Goal: Information Seeking & Learning: Learn about a topic

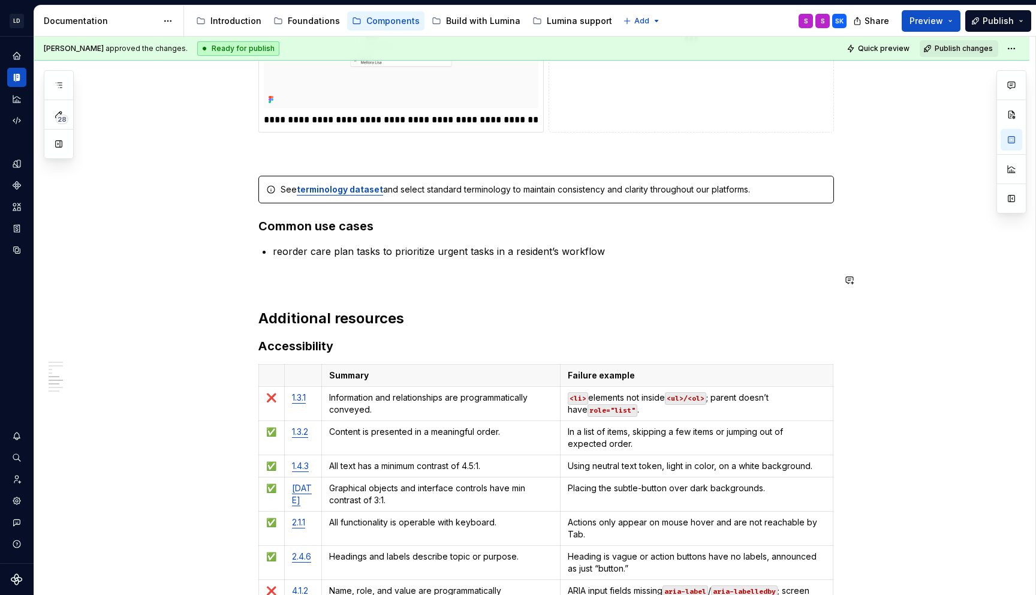
scroll to position [2532, 0]
click at [412, 248] on p "reorder care plan tasks to prioritize urgent tasks in a resident’s workflow" at bounding box center [553, 252] width 561 height 14
click at [714, 191] on div "See terminology dataset and select standard terminology to maintain consistency…" at bounding box center [552, 191] width 545 height 12
click at [773, 186] on div "See terminology dataset and select standard terminology to maintain consistency…" at bounding box center [552, 191] width 545 height 12
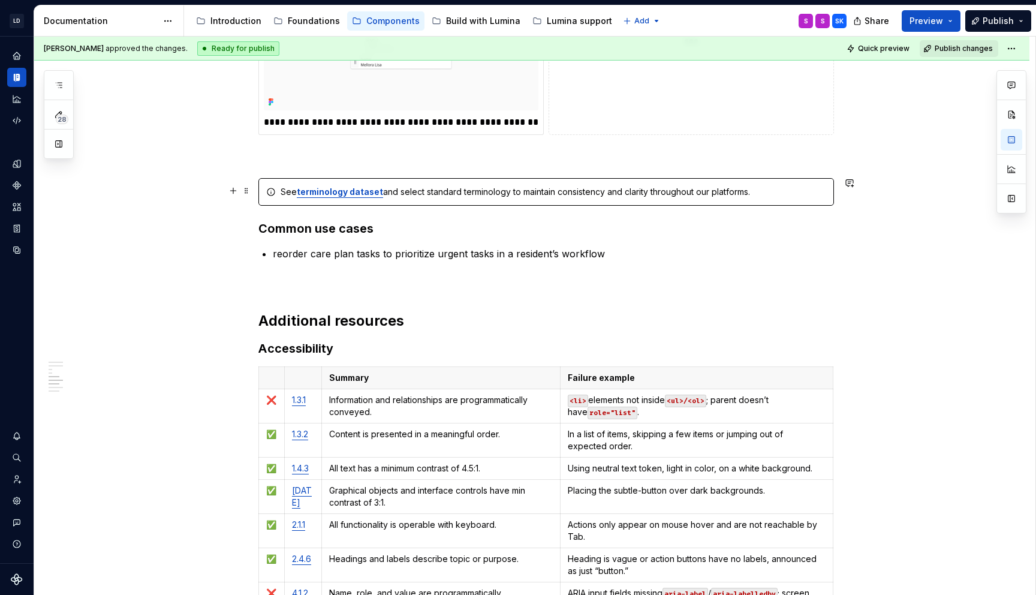
click at [481, 183] on div "See terminology dataset and select standard terminology to maintain consistency…" at bounding box center [545, 192] width 575 height 28
click at [491, 192] on div "See terminology dataset and select standard terminology to maintain consistency…" at bounding box center [552, 192] width 545 height 12
click at [768, 186] on div "See terminology dataset and select standard terminology to maintain consistency…" at bounding box center [552, 192] width 545 height 12
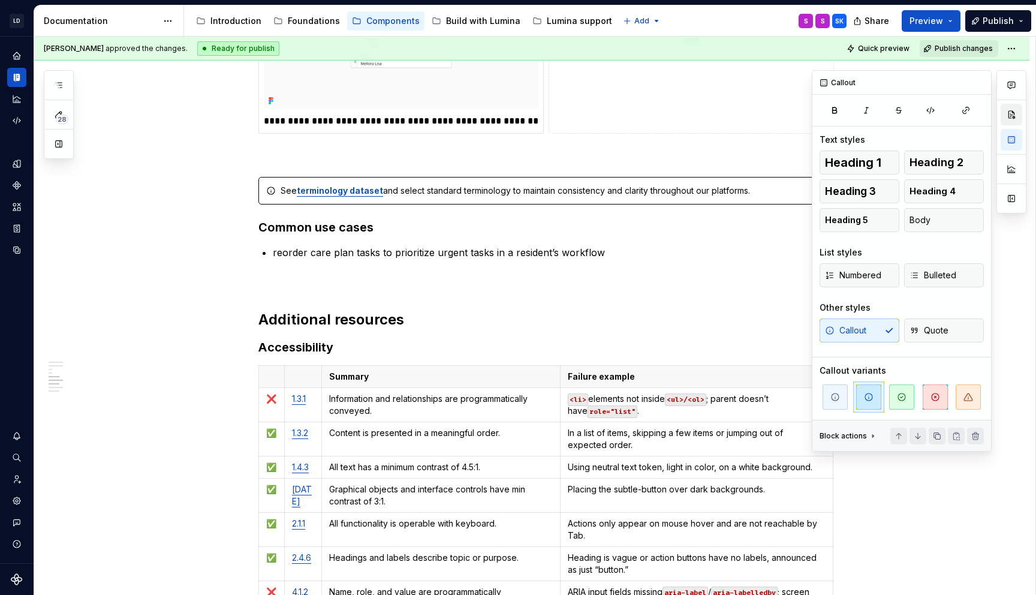
click at [1014, 116] on button "button" at bounding box center [1011, 115] width 22 height 22
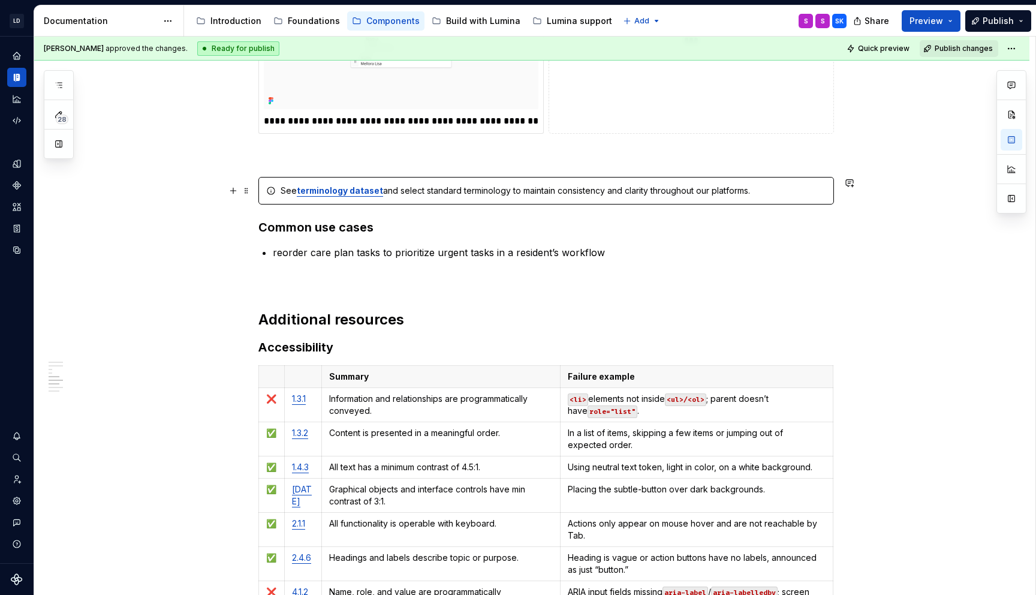
click at [415, 185] on div "See terminology dataset and select standard terminology to maintain consistency…" at bounding box center [552, 191] width 545 height 12
click at [456, 192] on div "See terminology dataset and select standard terminology to maintain consistency…" at bounding box center [552, 191] width 545 height 12
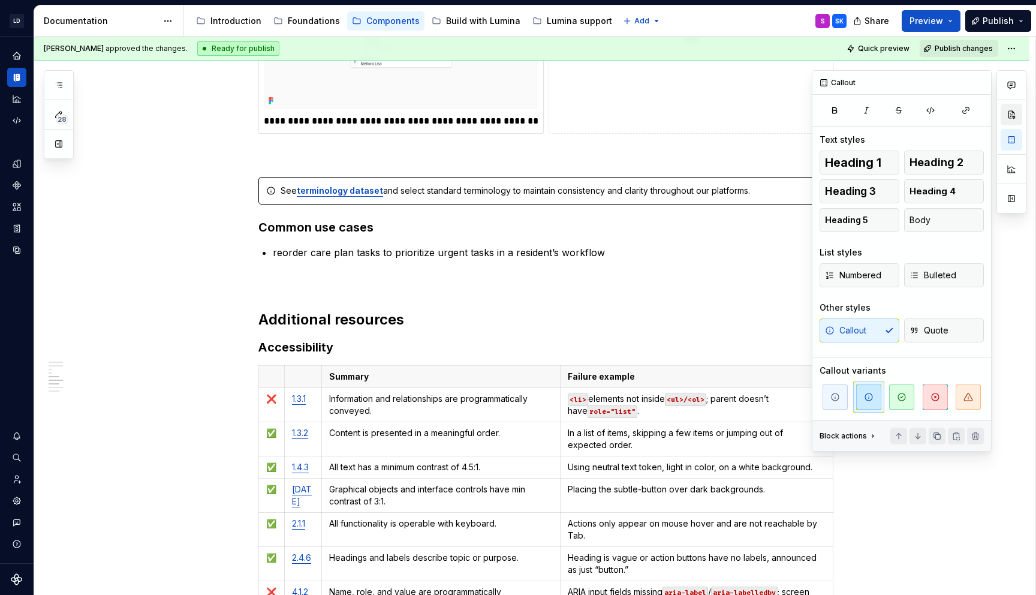
click at [1018, 112] on button "button" at bounding box center [1011, 115] width 22 height 22
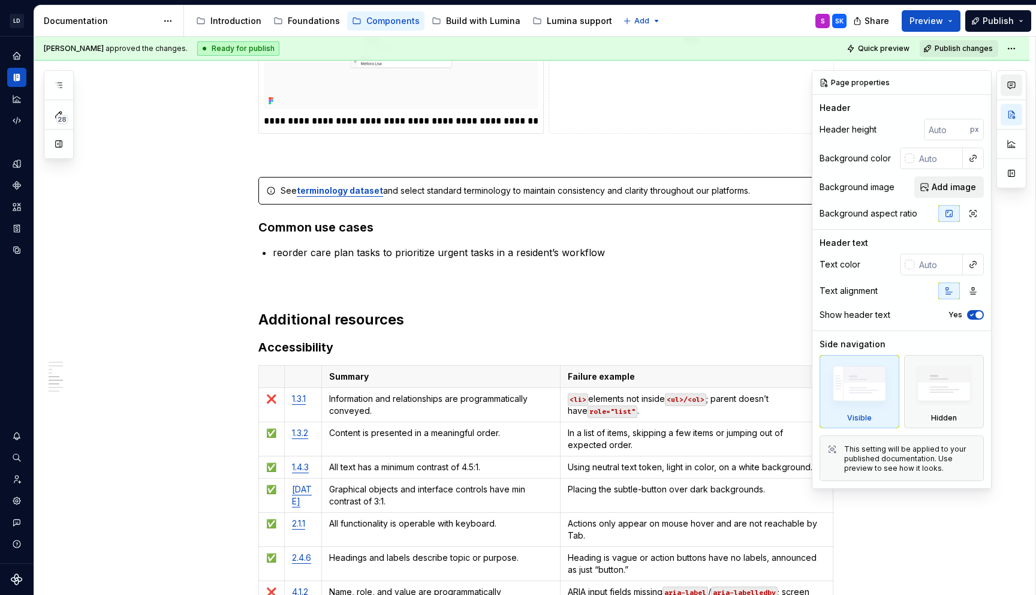
click at [1012, 85] on icon "button" at bounding box center [1011, 85] width 10 height 10
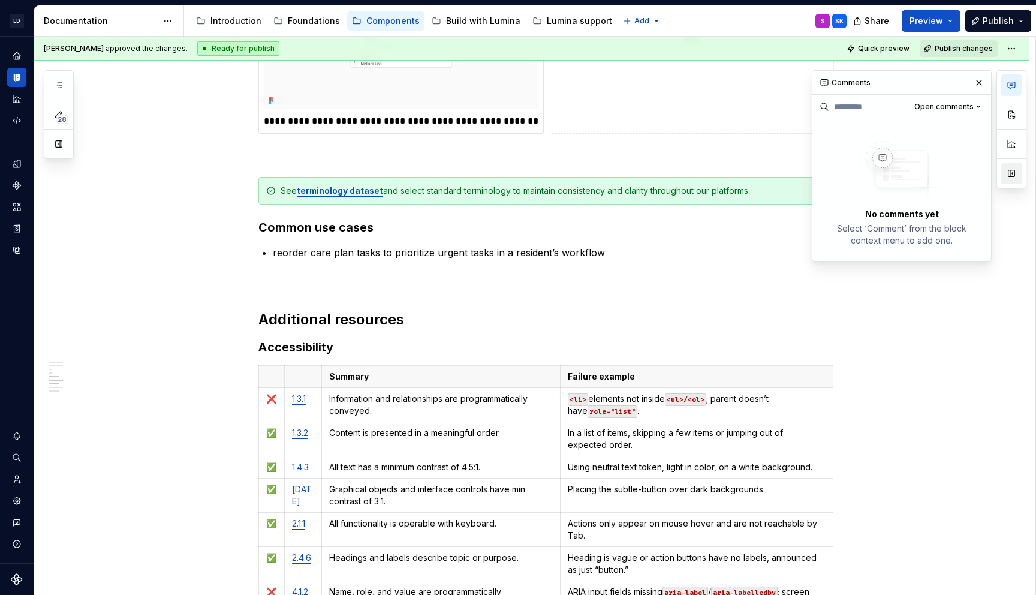
click at [1011, 170] on button "button" at bounding box center [1011, 173] width 22 height 22
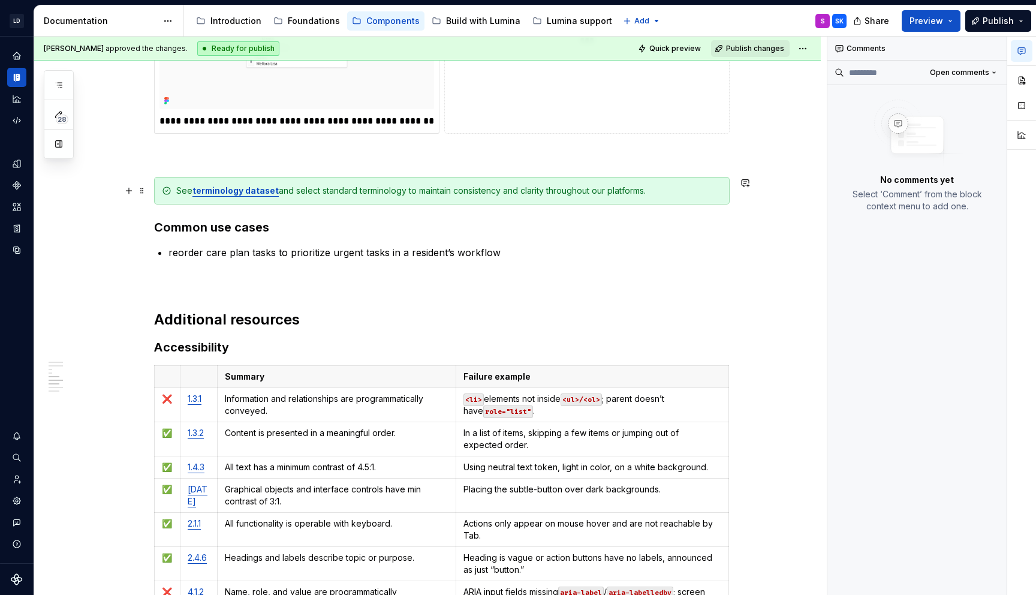
click at [622, 201] on div "See terminology dataset and select standard terminology to maintain consistency…" at bounding box center [441, 191] width 575 height 28
click at [1018, 82] on button "button" at bounding box center [1022, 81] width 22 height 22
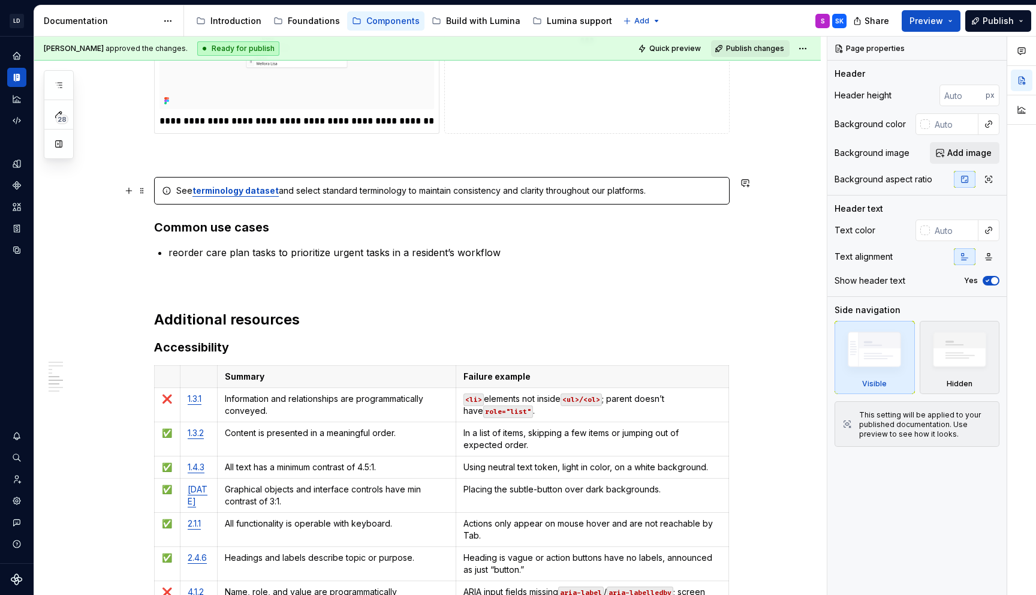
click at [499, 195] on div "See terminology dataset and select standard terminology to maintain consistency…" at bounding box center [448, 191] width 545 height 12
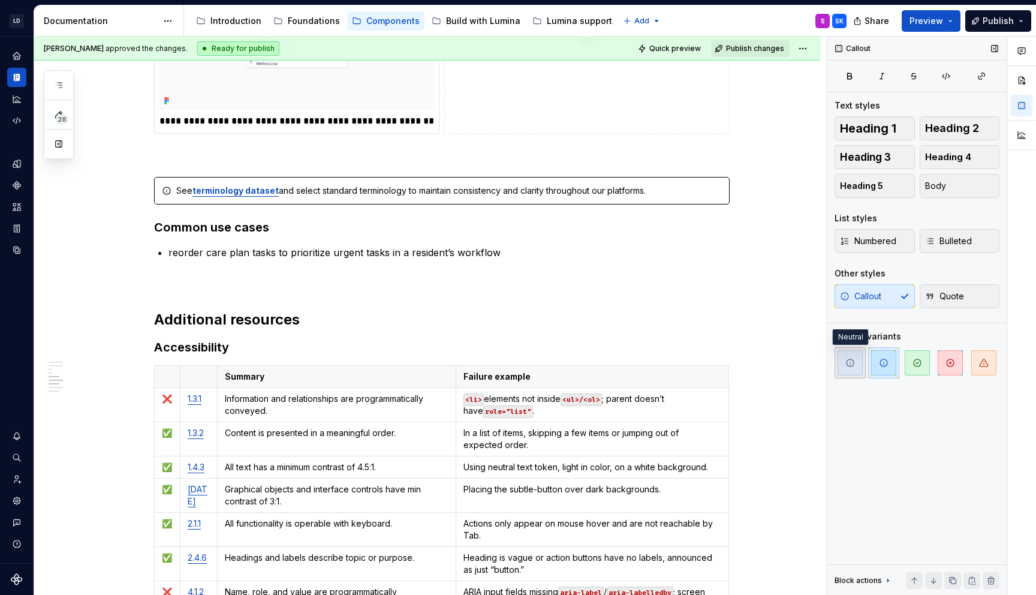
click at [852, 366] on icon "button" at bounding box center [850, 363] width 10 height 10
click at [879, 364] on icon "button" at bounding box center [884, 363] width 10 height 10
click at [865, 362] on div at bounding box center [916, 362] width 165 height 31
click at [915, 364] on icon "button" at bounding box center [917, 363] width 10 height 10
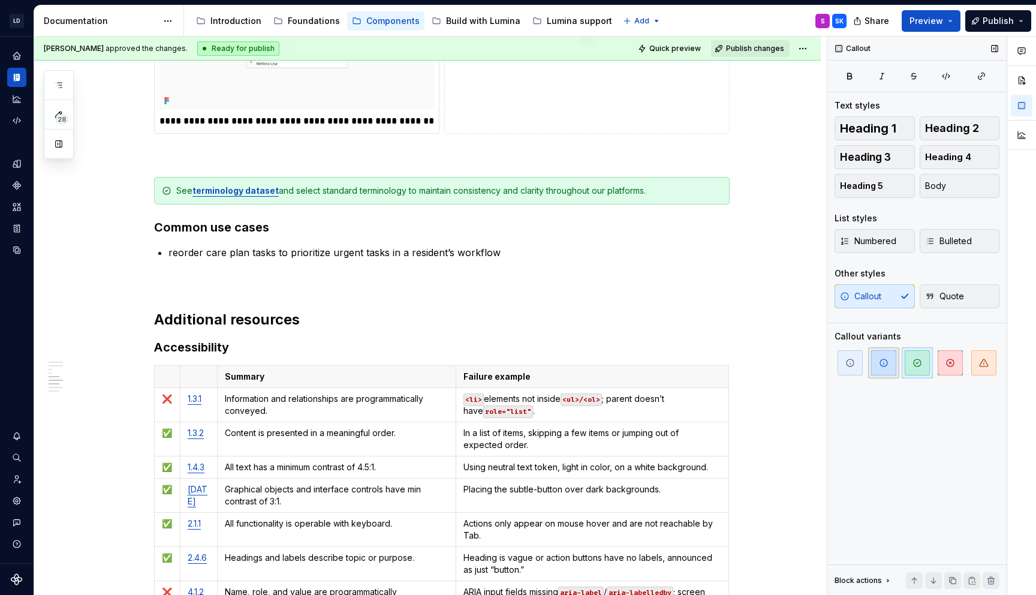
click at [886, 362] on icon "button" at bounding box center [884, 363] width 10 height 10
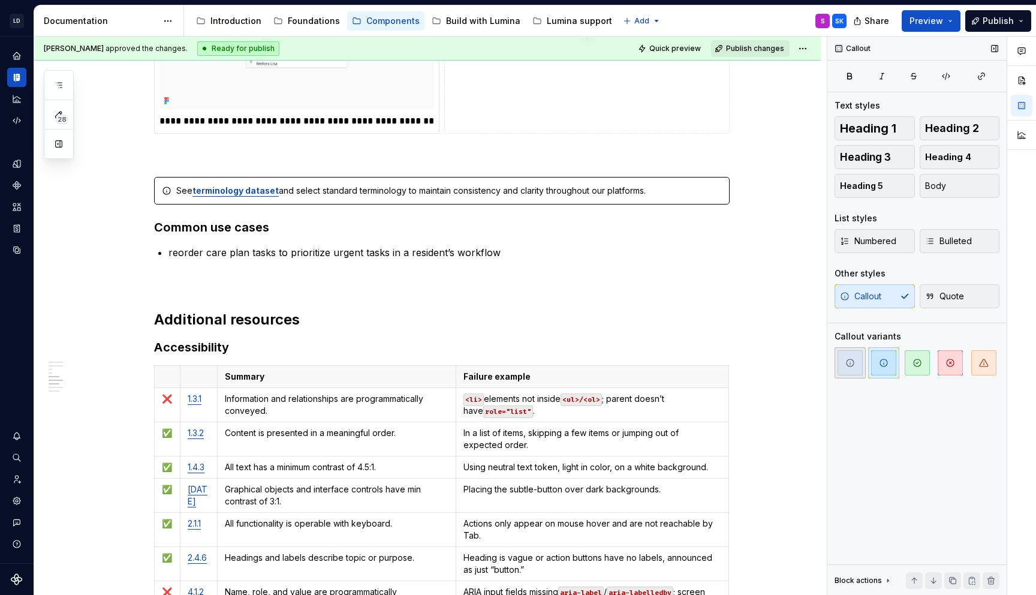
click at [864, 360] on button "button" at bounding box center [849, 362] width 31 height 31
click at [883, 360] on icon "button" at bounding box center [884, 363] width 10 height 10
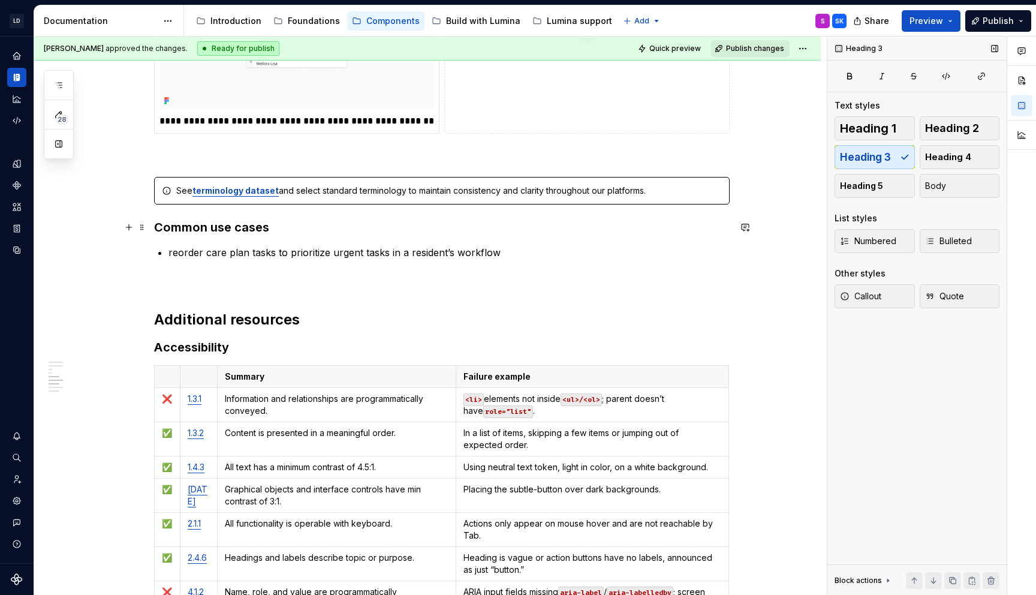
click at [571, 229] on h3 "Common use cases" at bounding box center [441, 227] width 575 height 17
click at [1021, 99] on button "button" at bounding box center [1022, 106] width 22 height 22
click at [1023, 103] on button "button" at bounding box center [1022, 106] width 22 height 22
click at [1025, 104] on button "button" at bounding box center [1022, 106] width 22 height 22
click at [541, 189] on div "See terminology dataset and select standard terminology to maintain consistency…" at bounding box center [448, 191] width 545 height 12
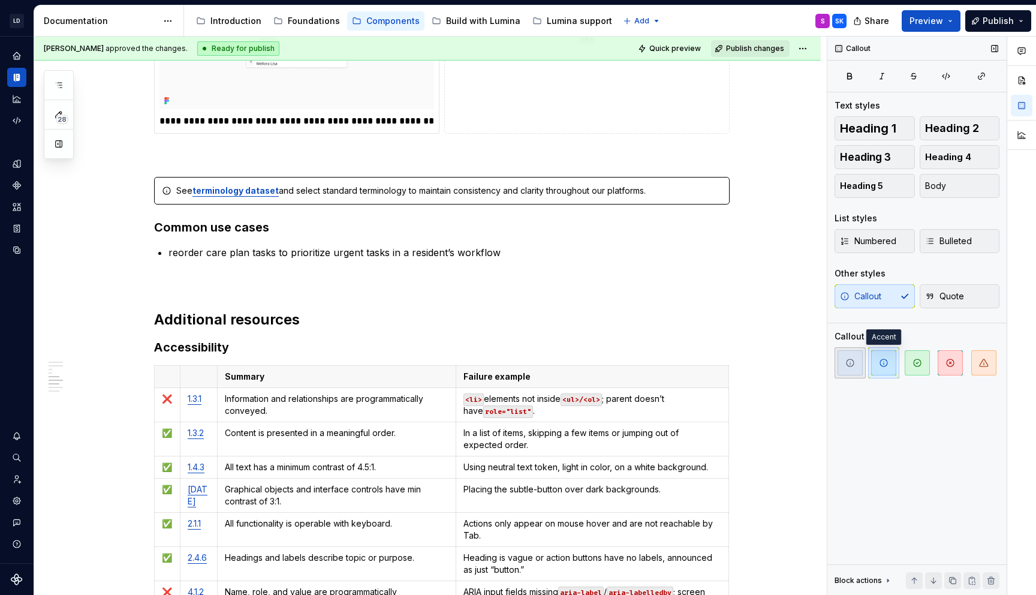
click at [844, 355] on span "button" at bounding box center [849, 362] width 25 height 25
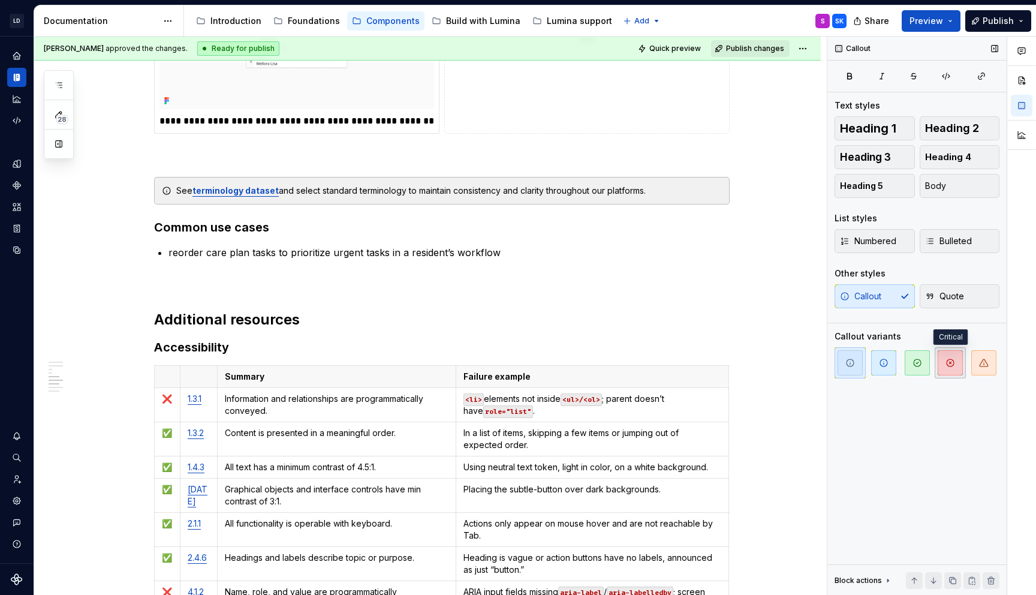
click at [954, 361] on icon "button" at bounding box center [950, 363] width 10 height 10
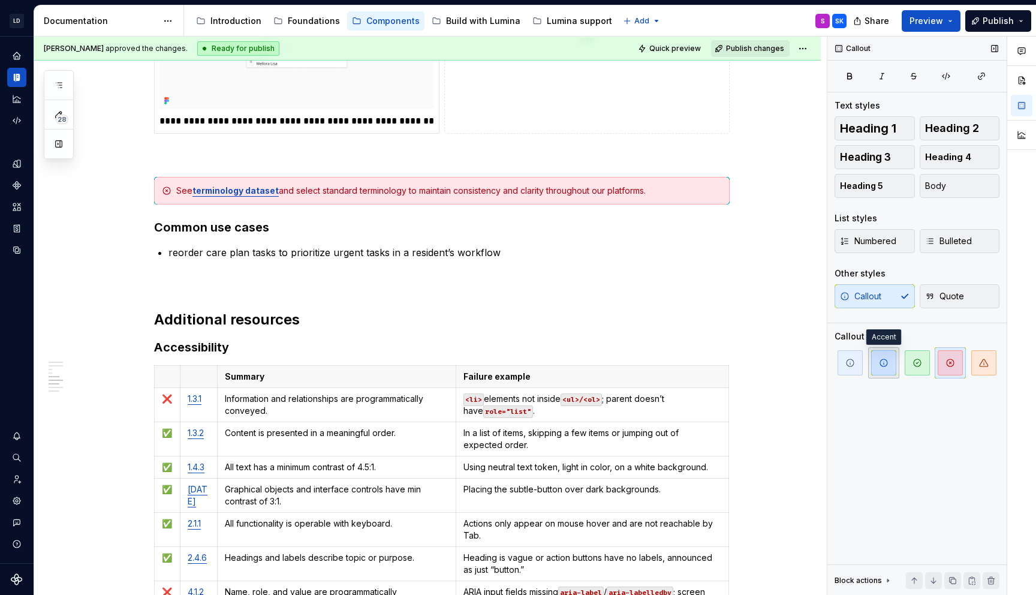
click at [889, 361] on span "button" at bounding box center [883, 362] width 25 height 25
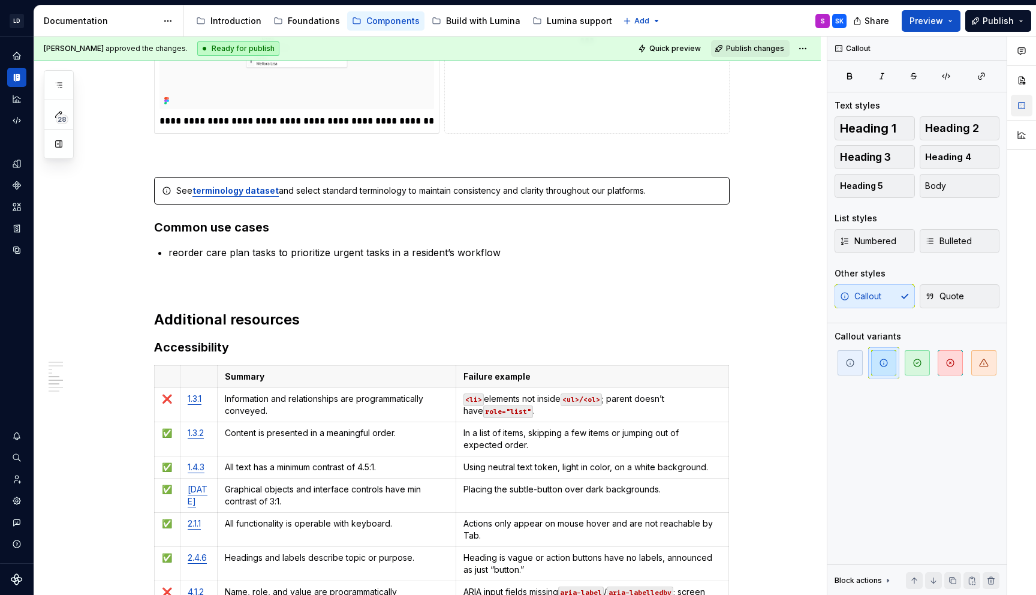
click at [1022, 108] on button "button" at bounding box center [1022, 106] width 22 height 22
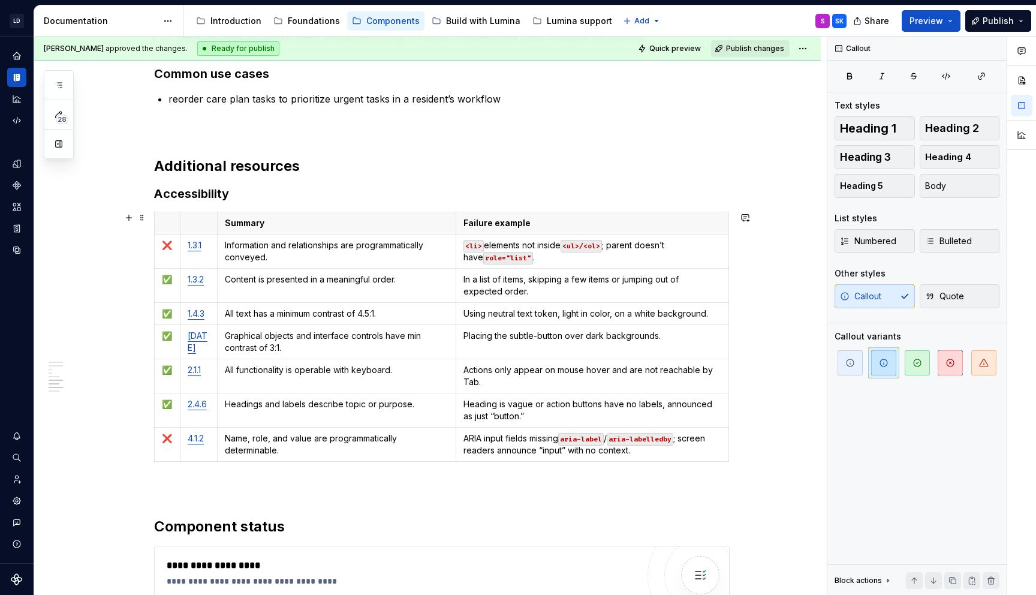
scroll to position [2689, 0]
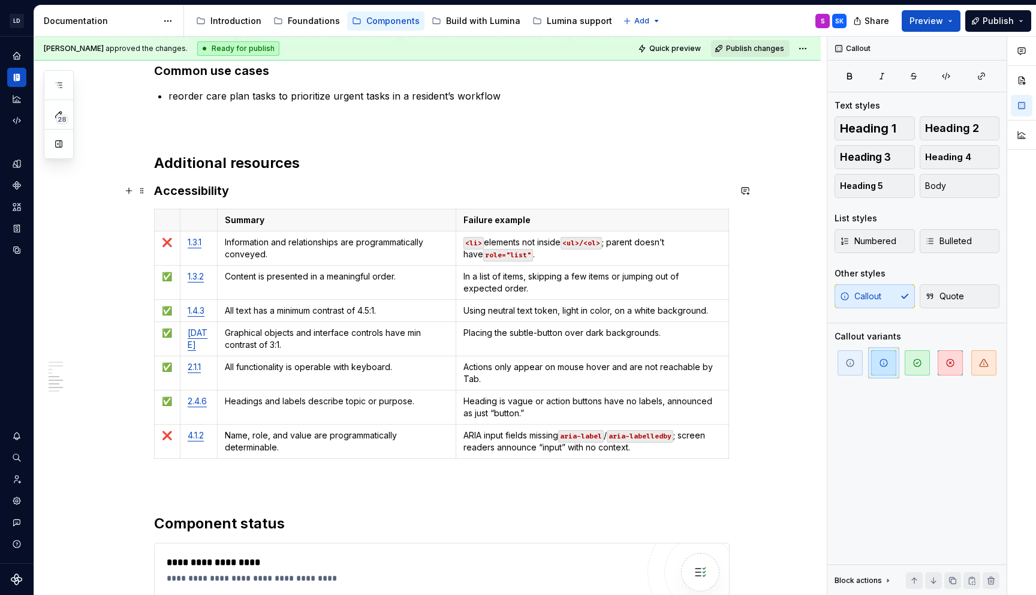
click at [241, 186] on h3 "Accessibility" at bounding box center [441, 190] width 575 height 17
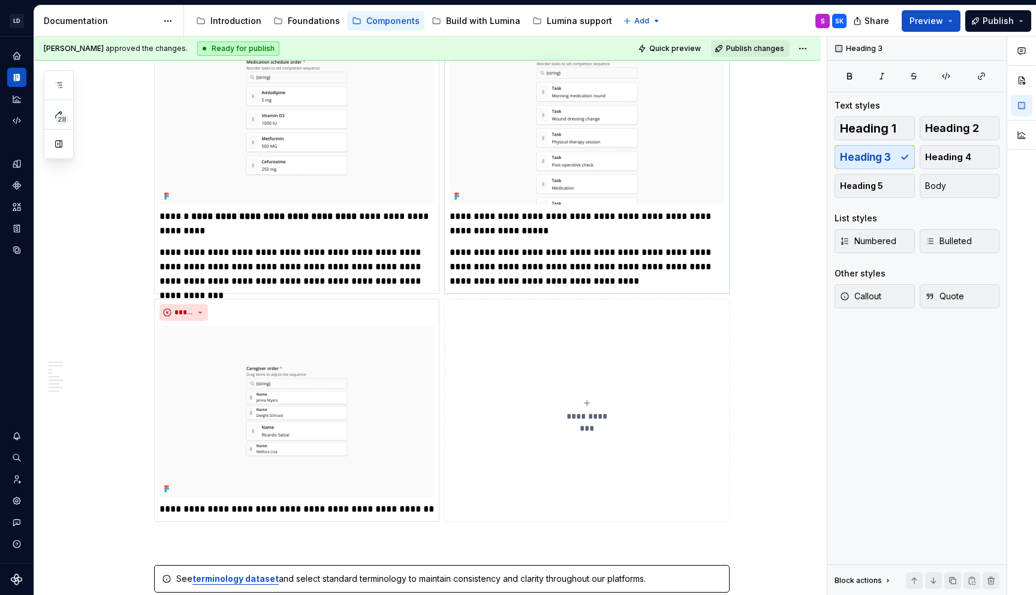
scroll to position [2020, 0]
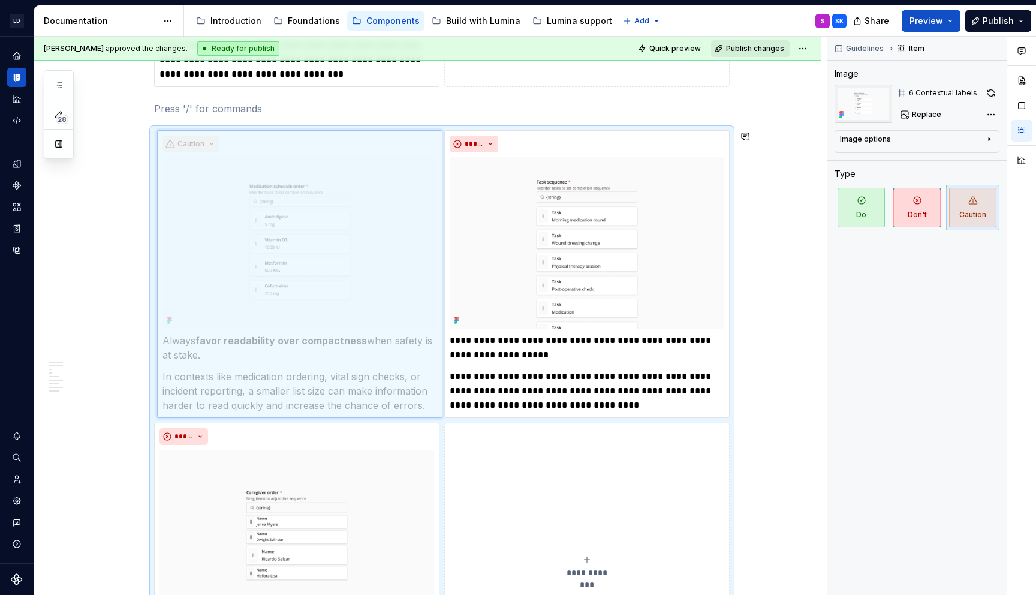
drag, startPoint x: 276, startPoint y: 143, endPoint x: 315, endPoint y: 146, distance: 39.0
click at [315, 146] on body "LD Lumina Web SK Dataset MxC-Fac Documentation Accessibility guide for tree Pag…" at bounding box center [518, 297] width 1036 height 595
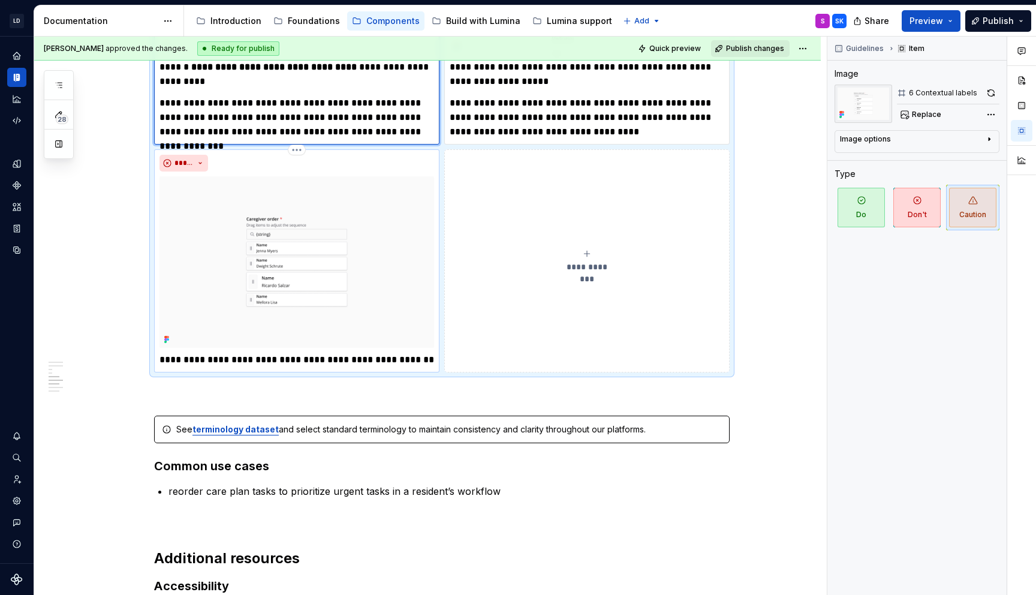
scroll to position [2295, 0]
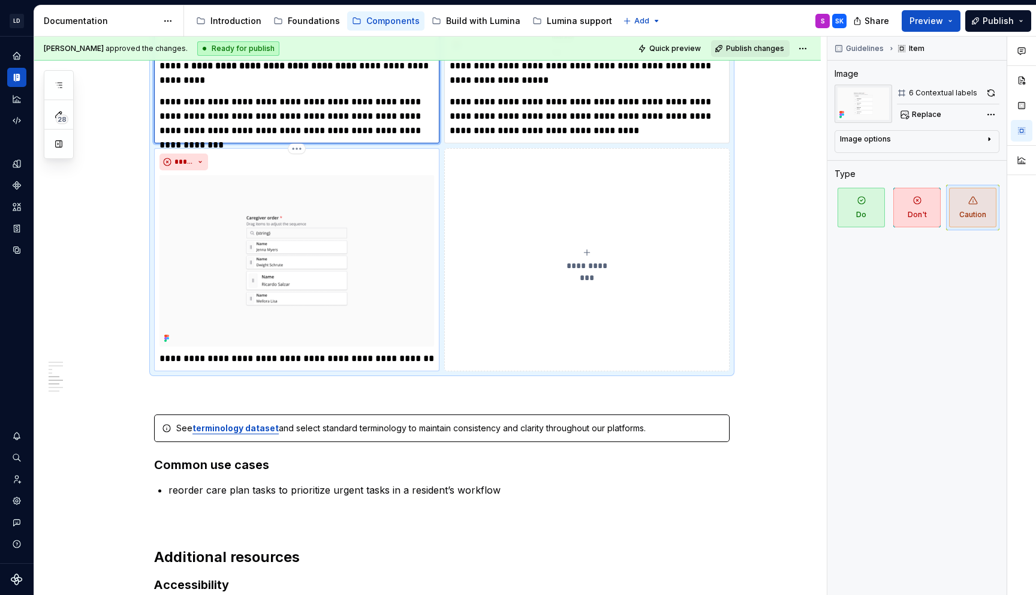
click at [207, 357] on p "**********" at bounding box center [296, 358] width 275 height 14
type textarea "*"
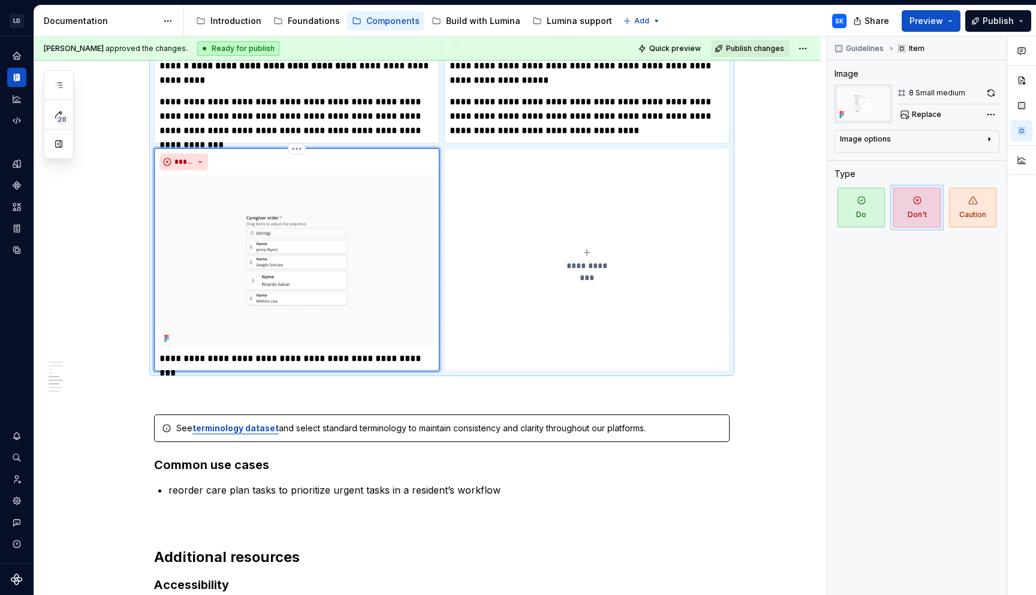
click at [234, 360] on p "**********" at bounding box center [296, 358] width 275 height 14
click at [258, 357] on p "**********" at bounding box center [296, 358] width 275 height 14
click at [297, 357] on p "**********" at bounding box center [296, 358] width 275 height 14
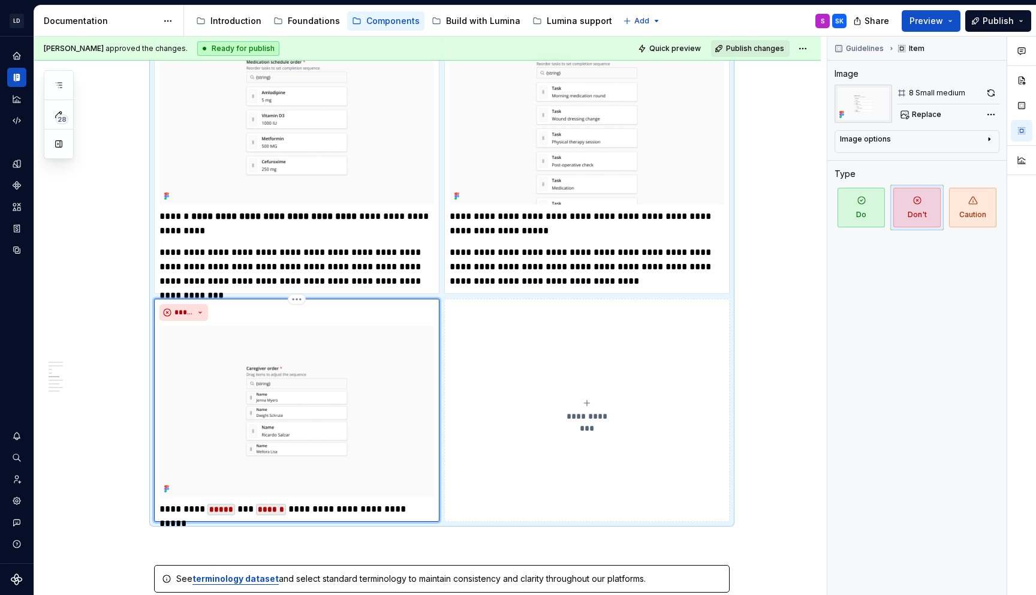
scroll to position [2128, 0]
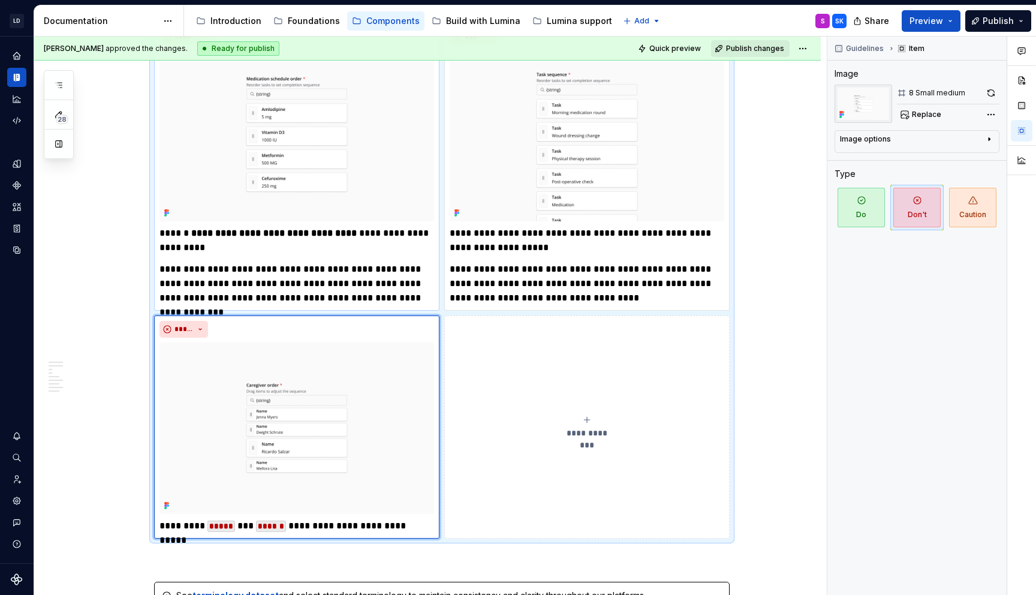
click at [373, 291] on p "**********" at bounding box center [296, 283] width 275 height 43
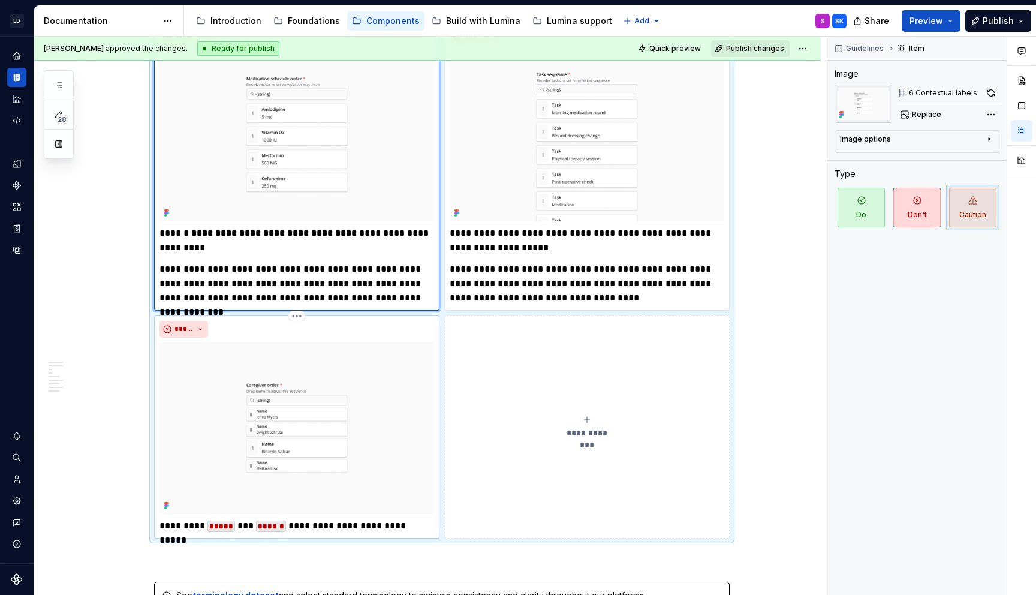
click at [399, 365] on img at bounding box center [296, 427] width 275 height 171
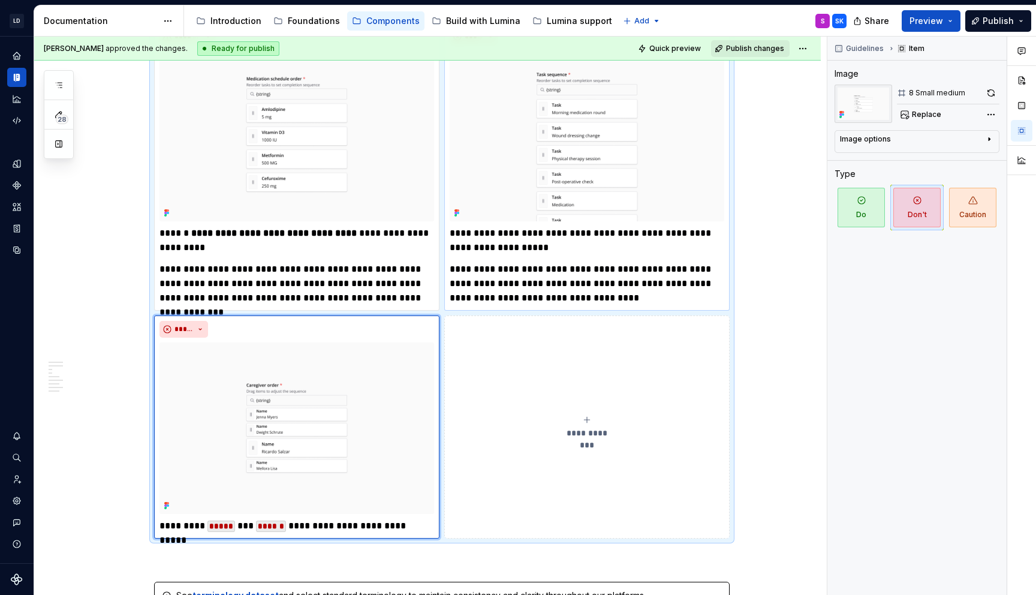
click at [503, 262] on p "**********" at bounding box center [587, 283] width 275 height 43
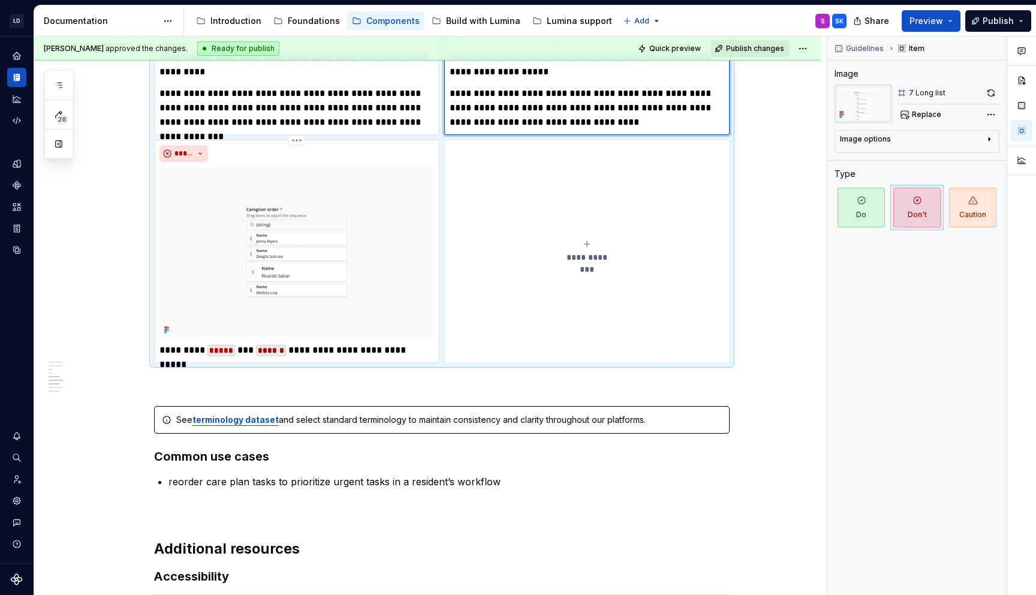
scroll to position [2312, 0]
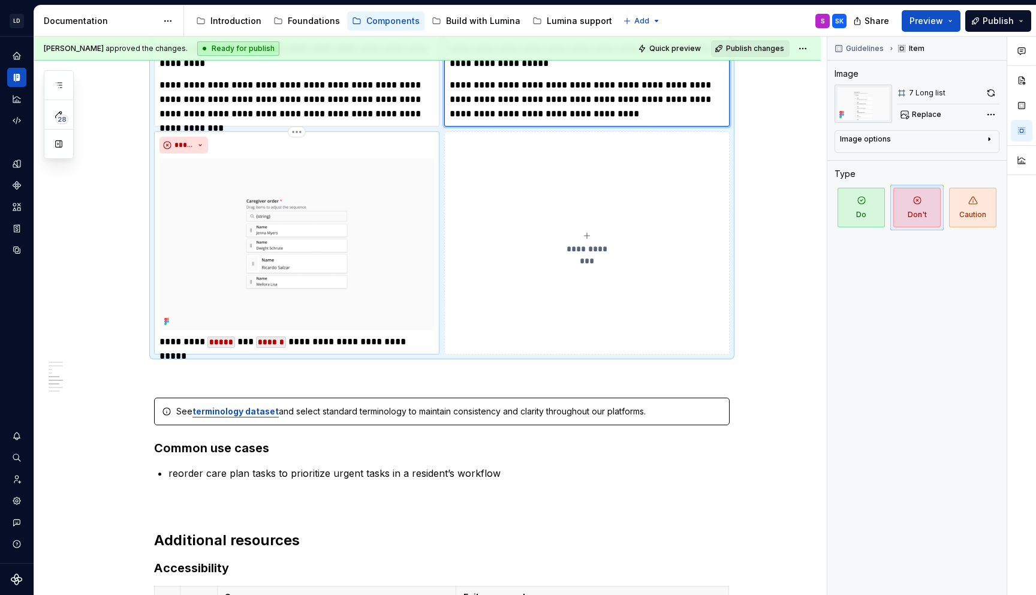
click at [222, 343] on code "*****" at bounding box center [221, 341] width 28 height 11
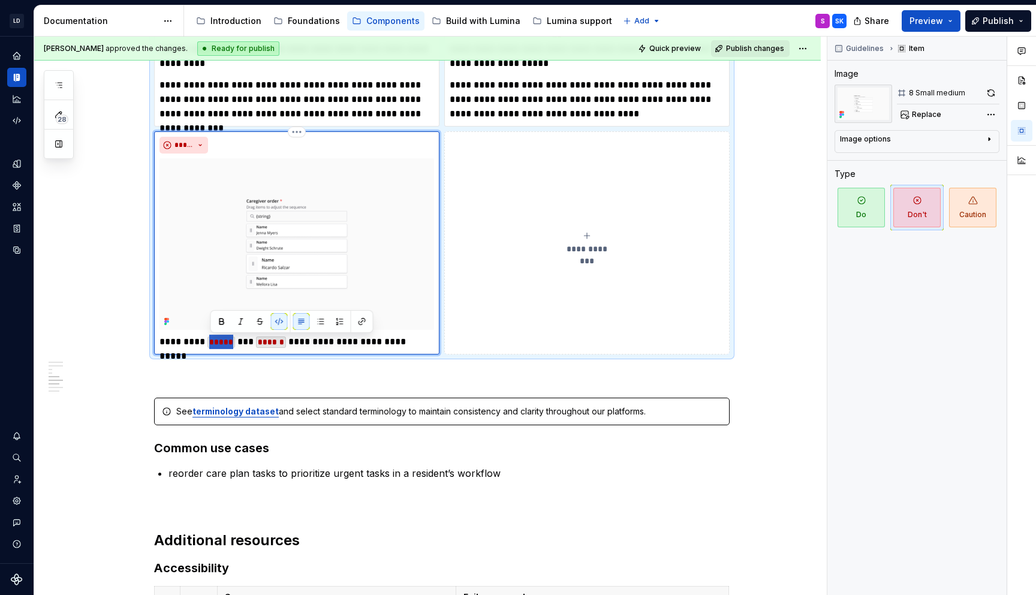
click at [222, 343] on code "*****" at bounding box center [221, 341] width 28 height 11
click at [304, 343] on p "**********" at bounding box center [296, 341] width 275 height 14
click at [409, 343] on p "**********" at bounding box center [296, 341] width 275 height 14
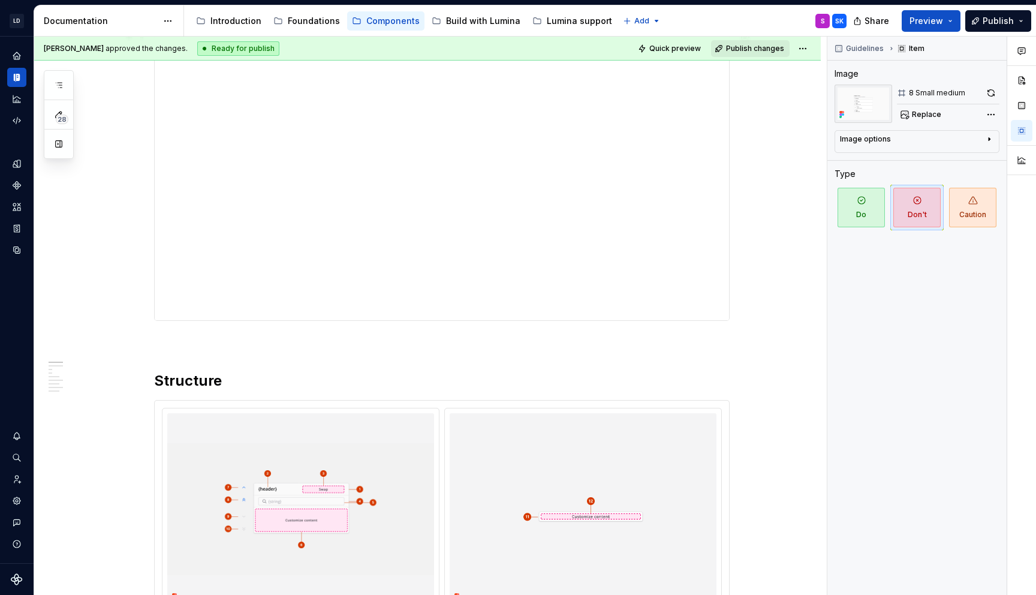
scroll to position [0, 0]
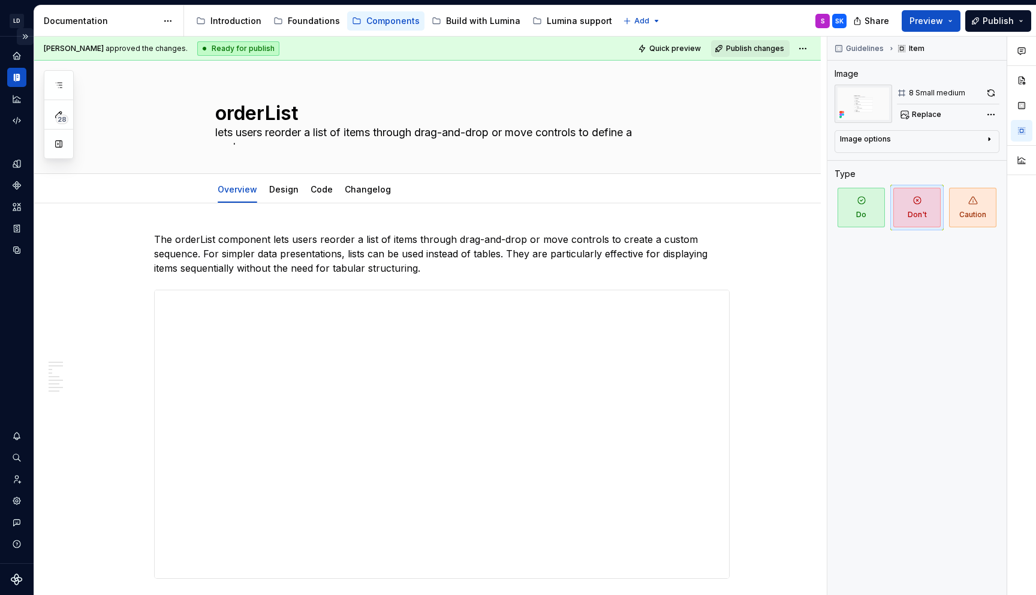
click at [23, 39] on button "Expand sidebar" at bounding box center [25, 36] width 17 height 17
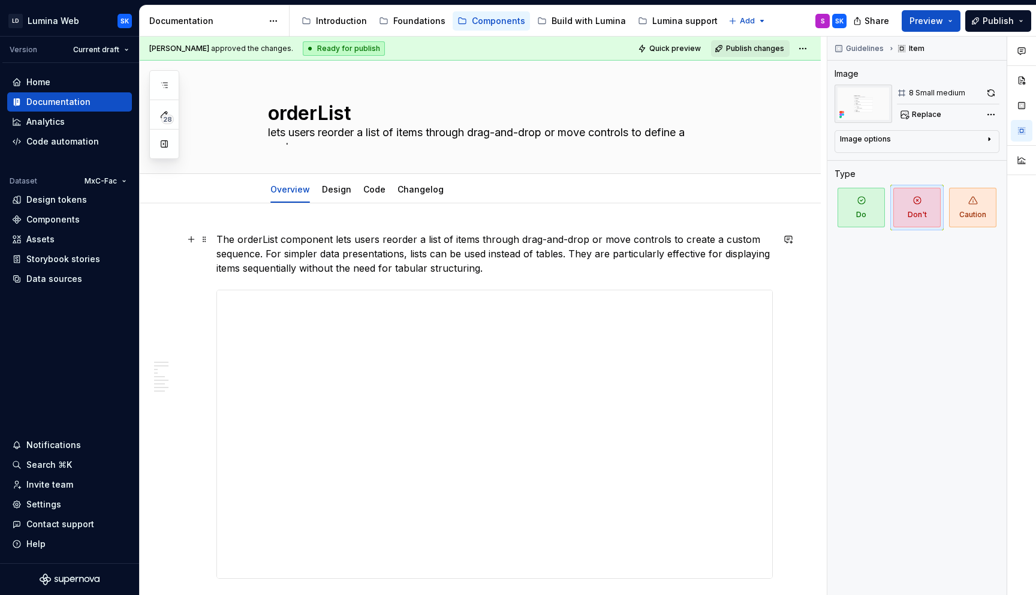
click at [450, 249] on p "The orderList component lets users reorder a list of items through drag-and-dro…" at bounding box center [494, 253] width 556 height 43
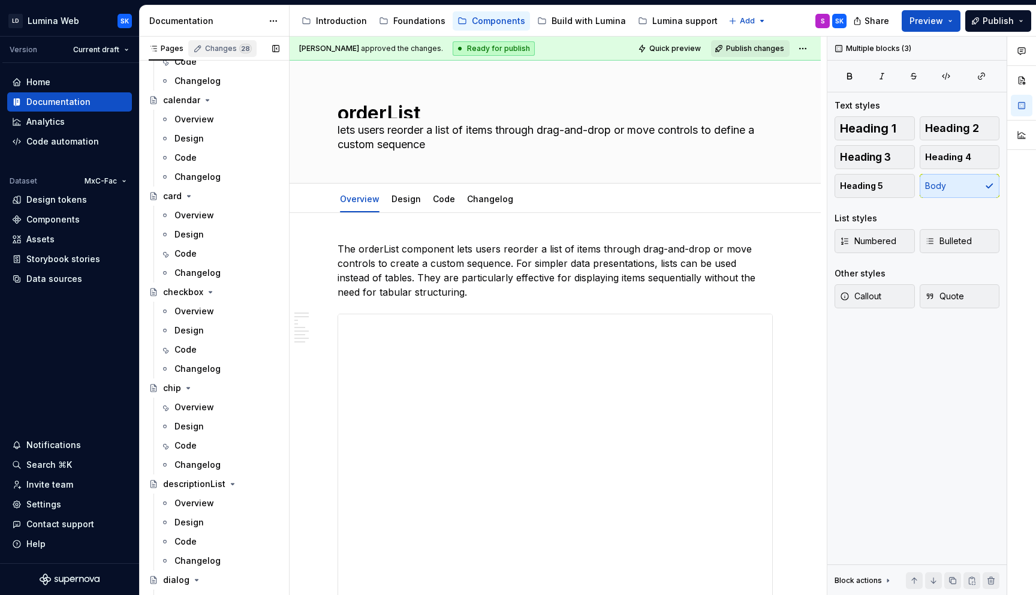
click at [219, 49] on div "Changes 28" at bounding box center [228, 49] width 47 height 10
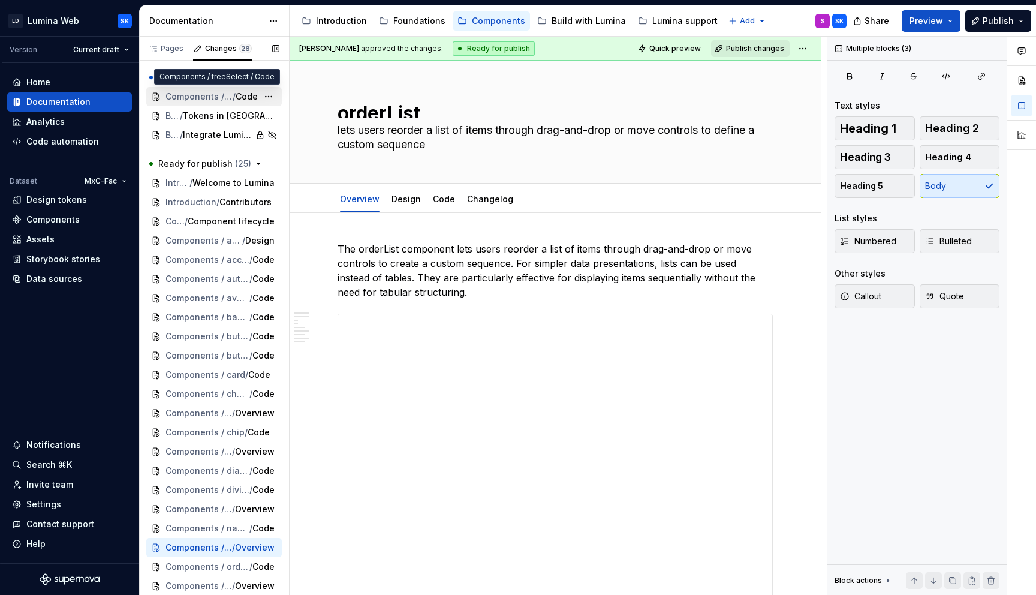
click at [204, 99] on span "Components / treeSelect" at bounding box center [198, 97] width 67 height 12
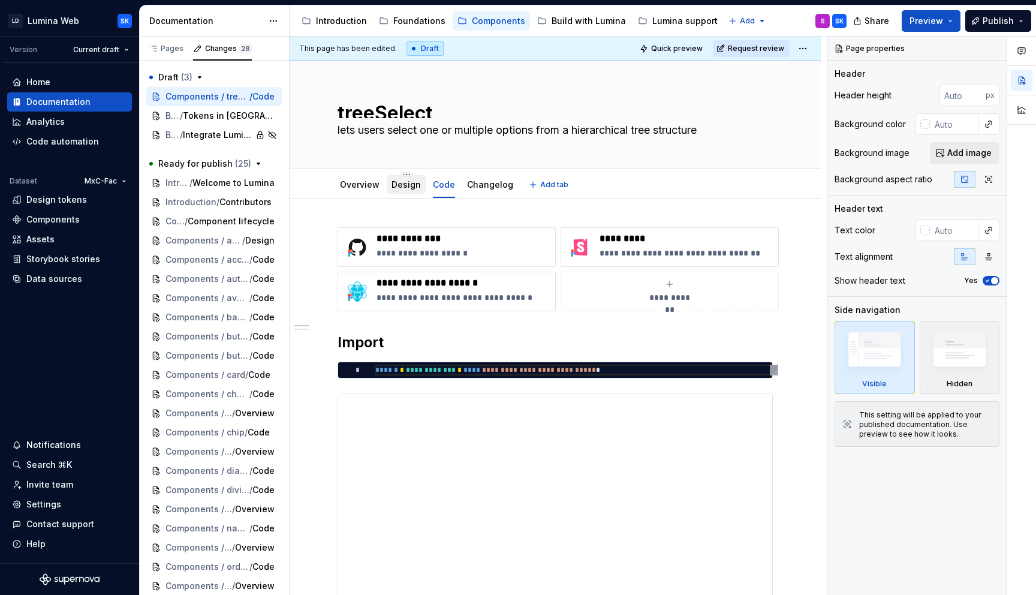
click at [406, 181] on link "Design" at bounding box center [405, 184] width 29 height 10
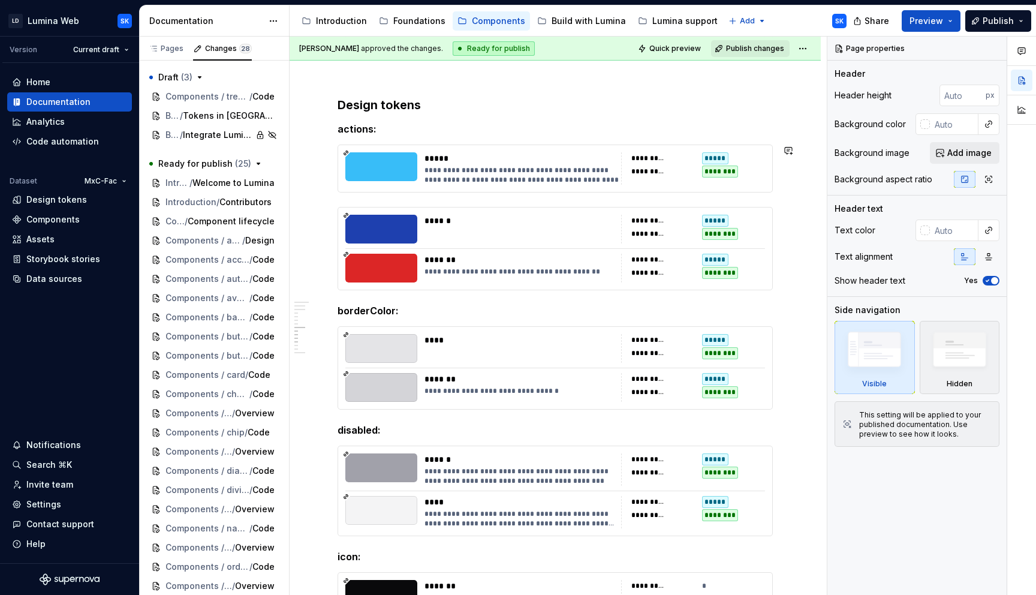
scroll to position [1557, 0]
click at [496, 16] on div "Components" at bounding box center [498, 21] width 53 height 12
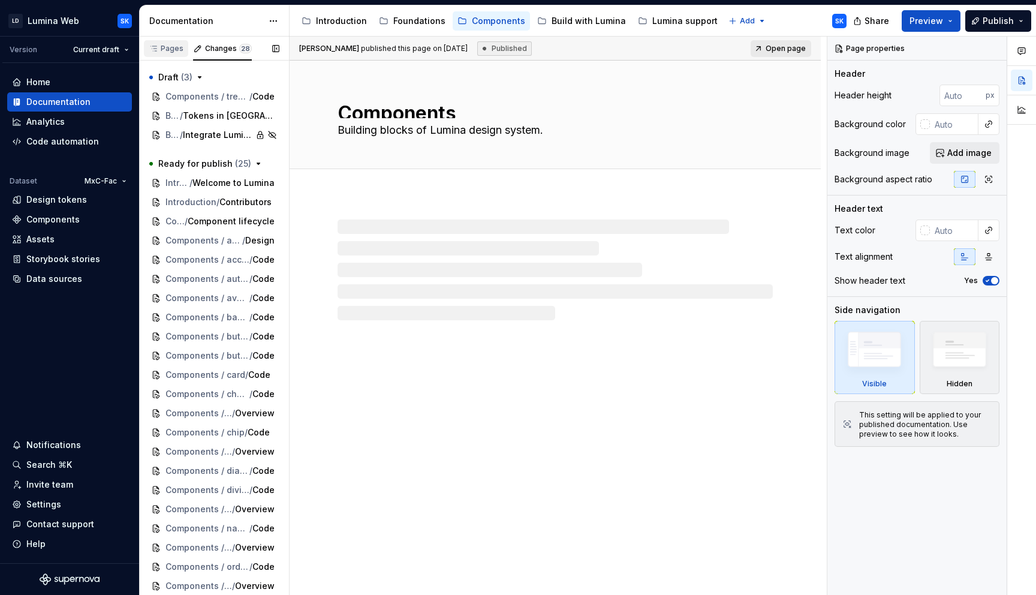
click at [158, 48] on div "Pages" at bounding box center [166, 49] width 35 height 10
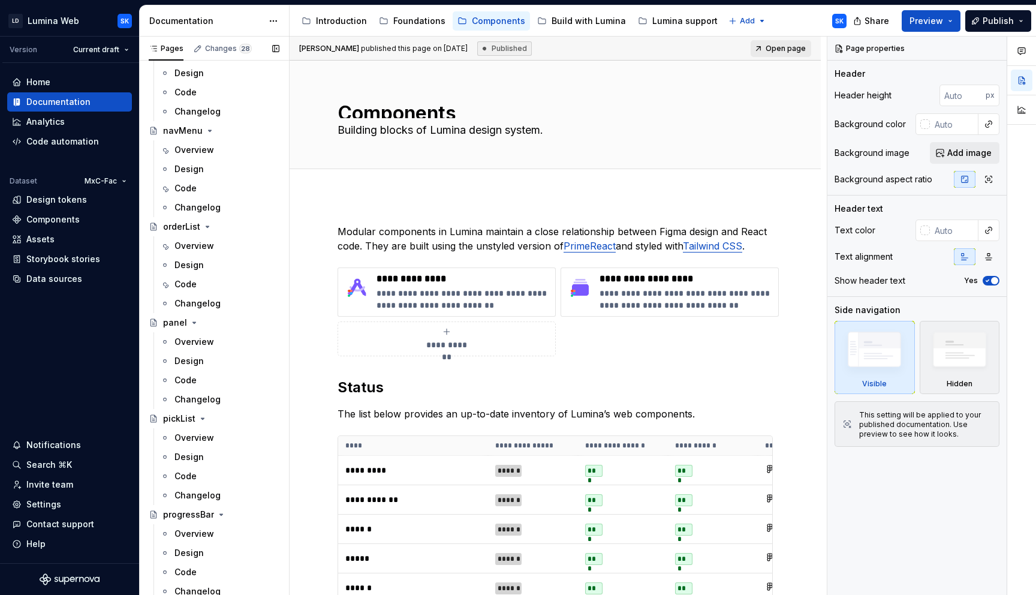
scroll to position [2297, 0]
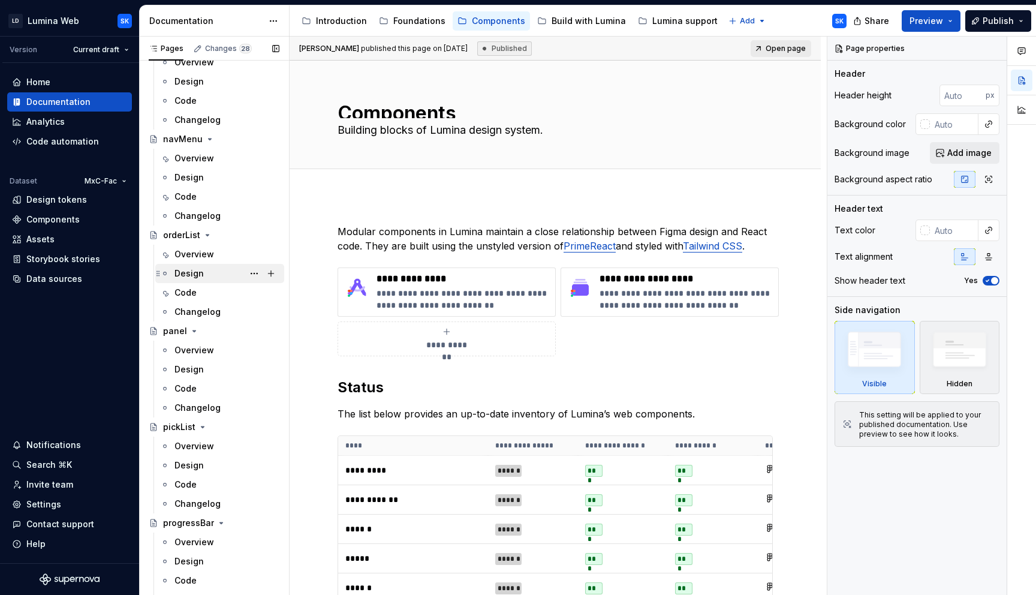
click at [201, 272] on div "Design" at bounding box center [188, 273] width 29 height 12
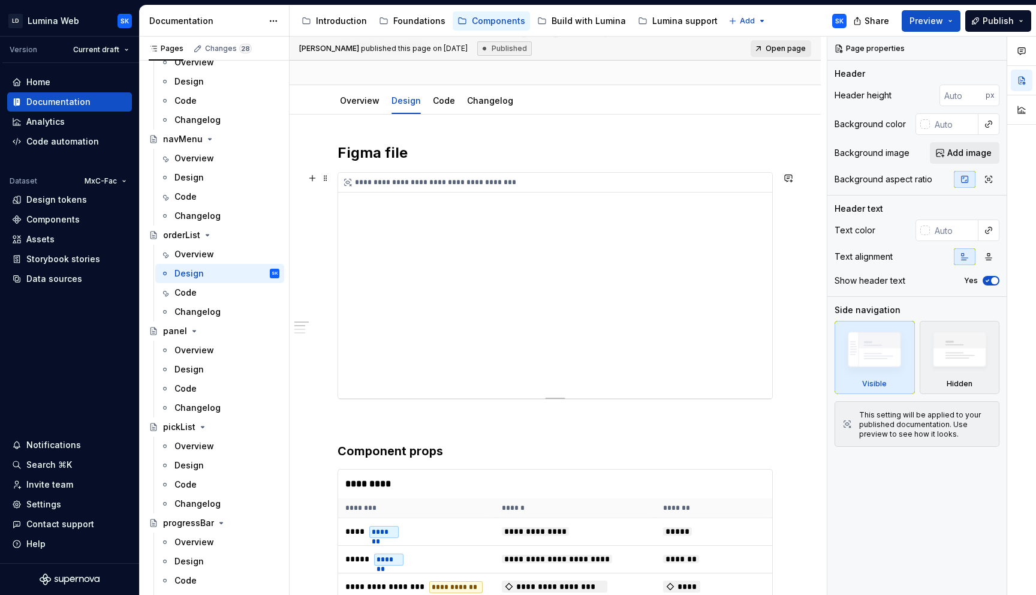
scroll to position [123, 0]
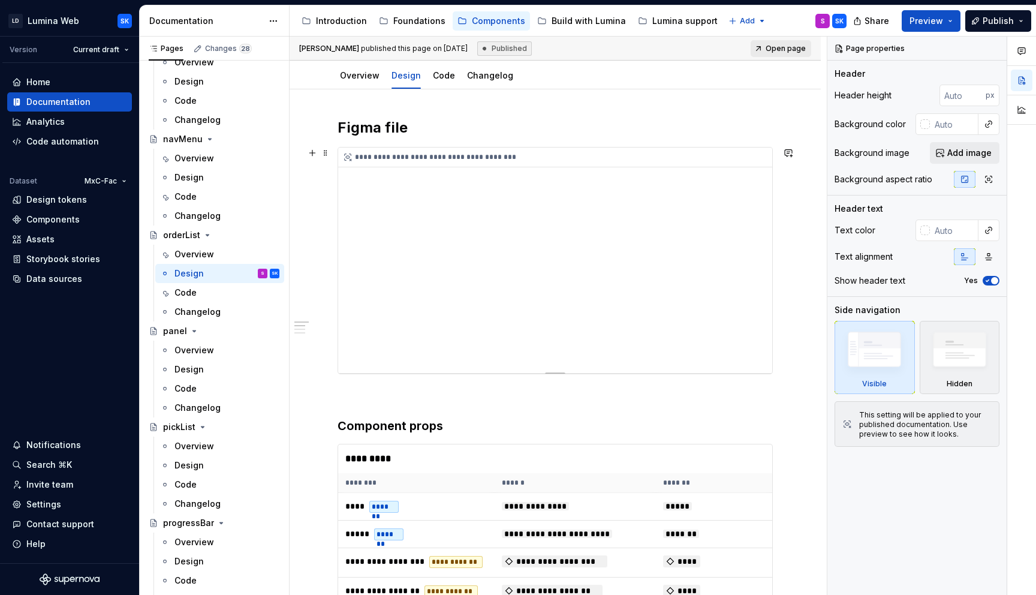
click at [536, 154] on div "**********" at bounding box center [558, 157] width 440 height 20
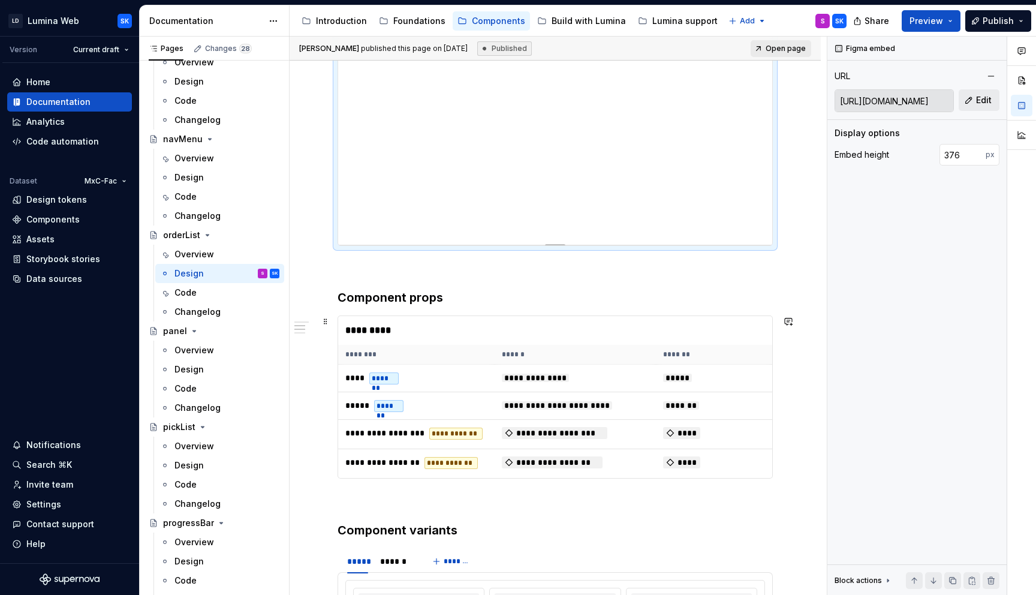
scroll to position [260, 0]
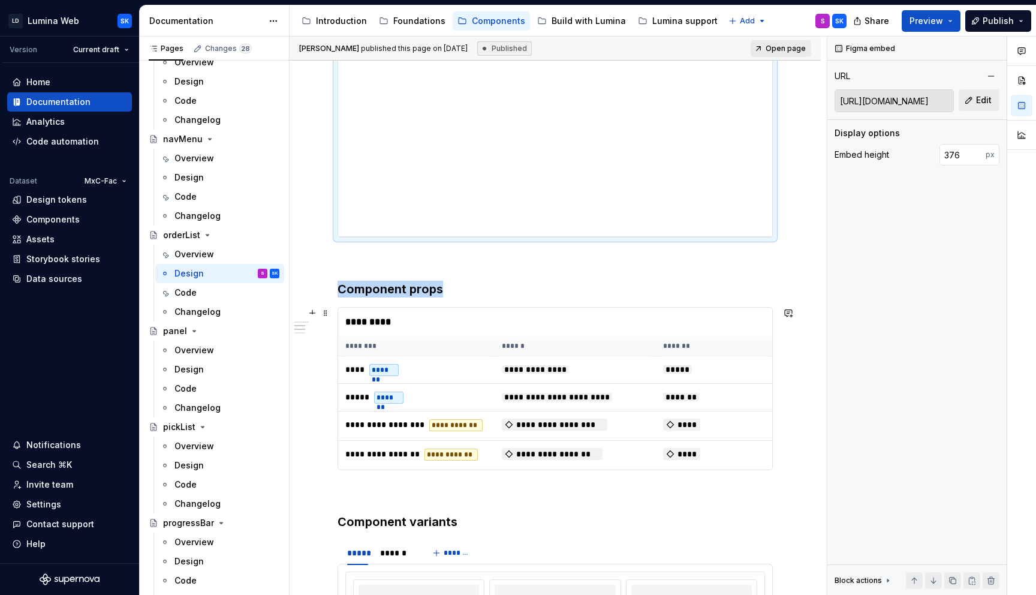
click at [493, 333] on div "*********" at bounding box center [558, 321] width 440 height 29
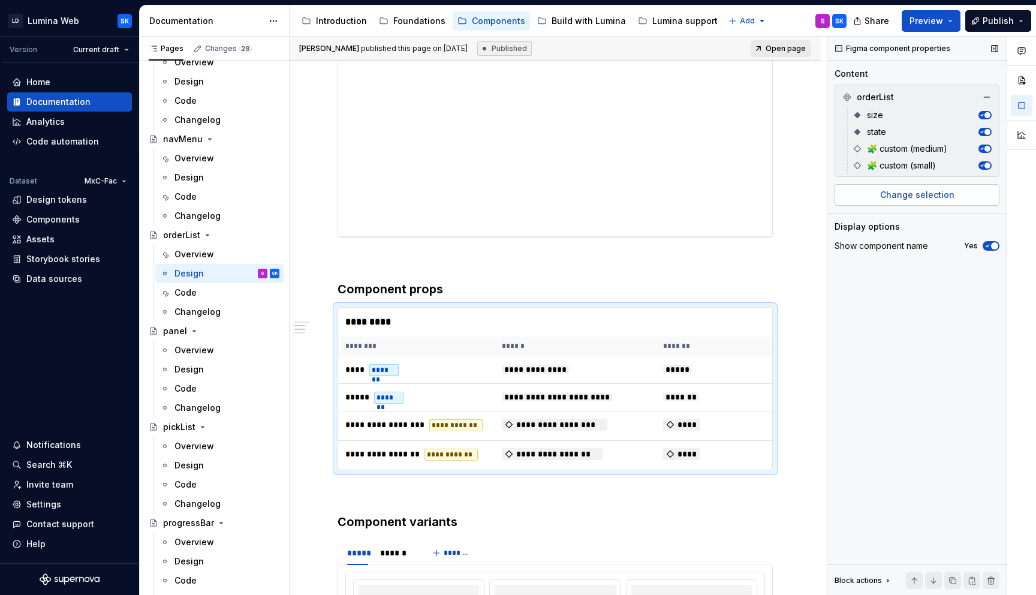
click at [921, 201] on button "Change selection" at bounding box center [916, 195] width 165 height 22
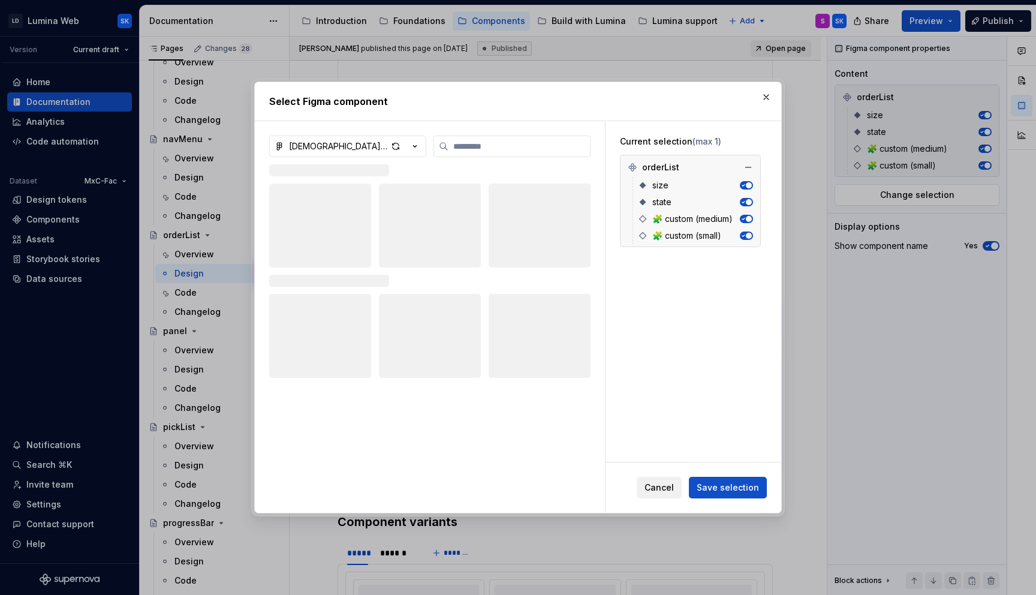
type textarea "*"
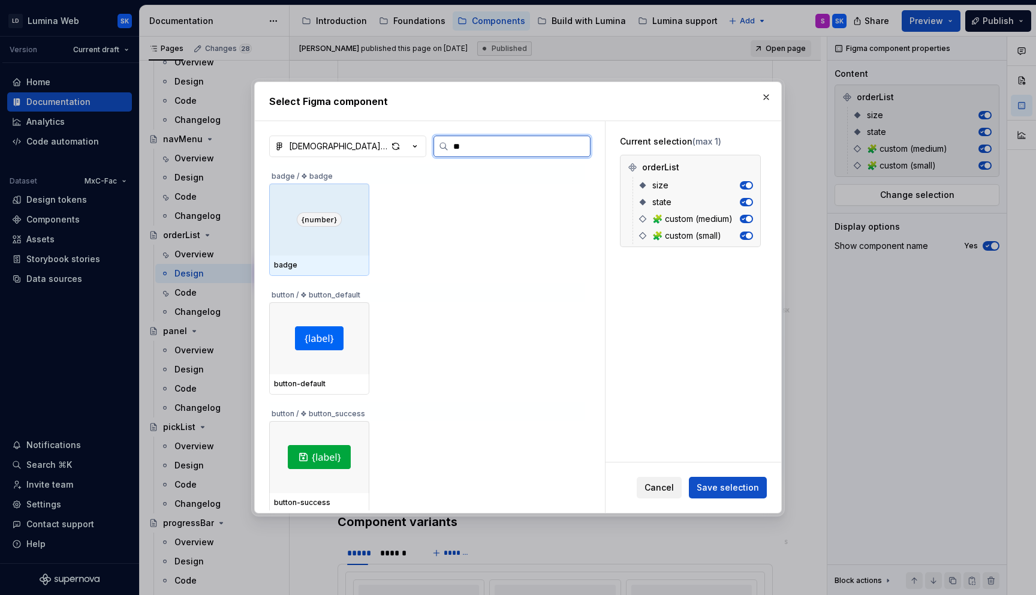
type input "*"
type input "*****"
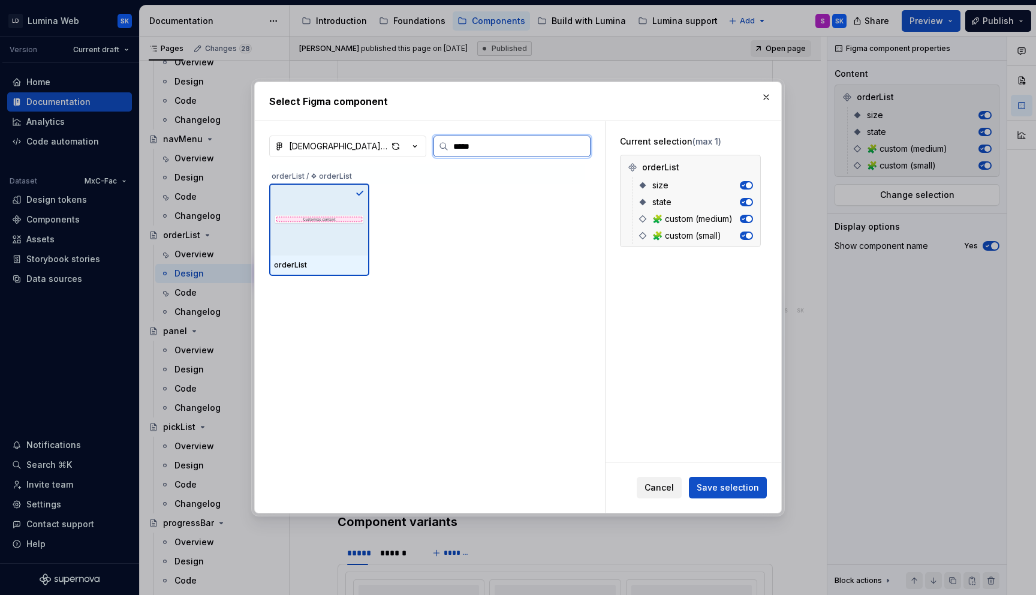
click at [577, 147] on input "*****" at bounding box center [518, 146] width 141 height 12
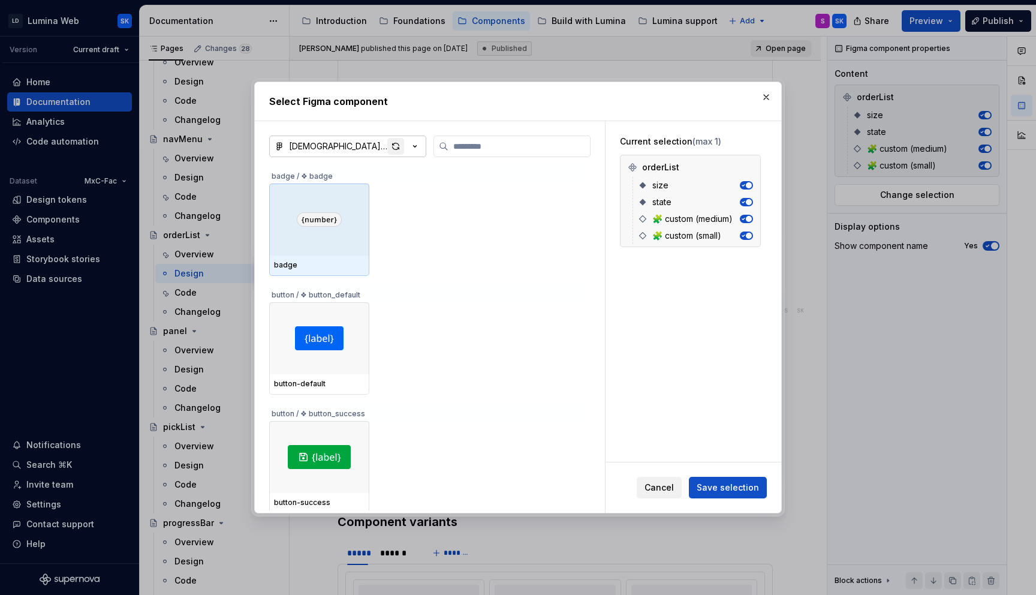
click at [394, 147] on div "button" at bounding box center [395, 146] width 17 height 17
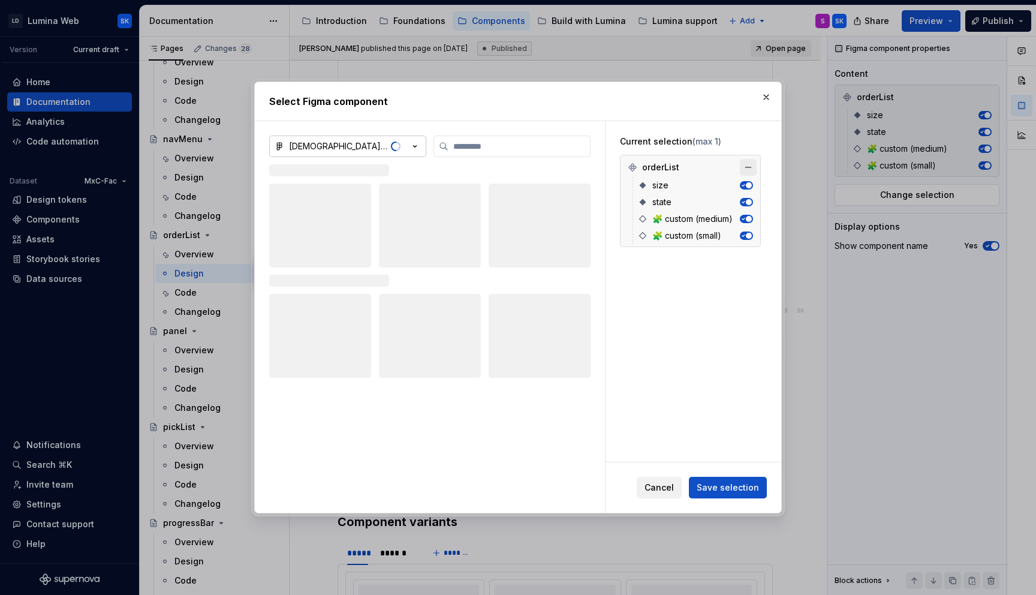
click at [755, 167] on button "button" at bounding box center [748, 167] width 17 height 17
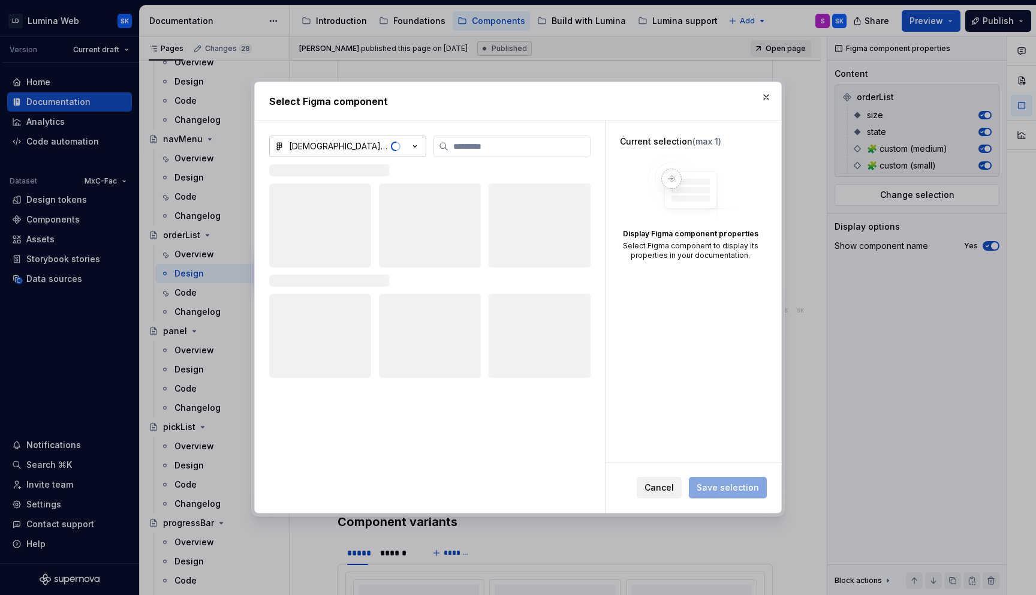
type textarea "*"
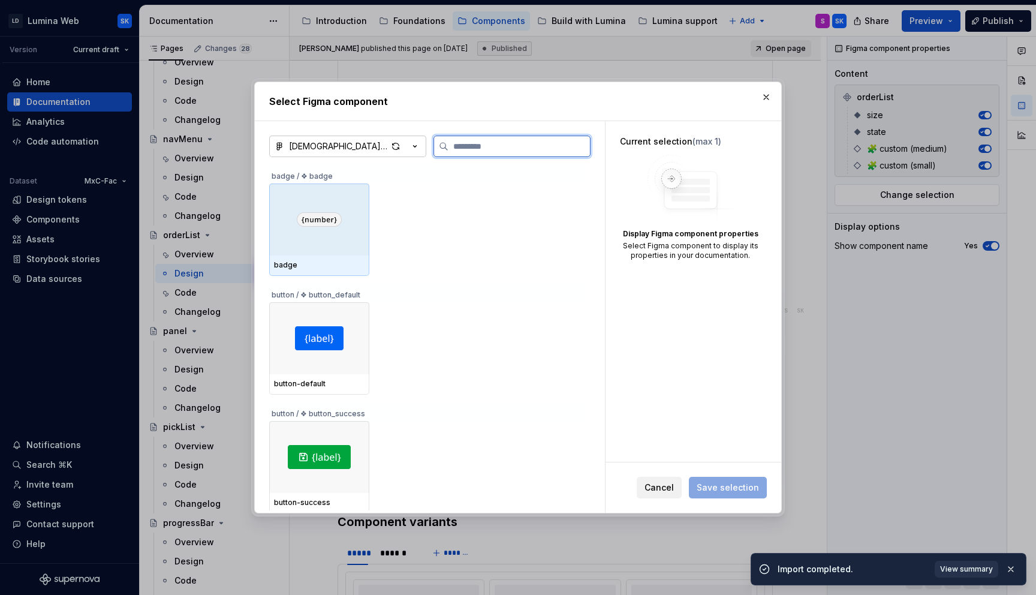
click at [530, 145] on input "search" at bounding box center [518, 146] width 141 height 12
type input "*****"
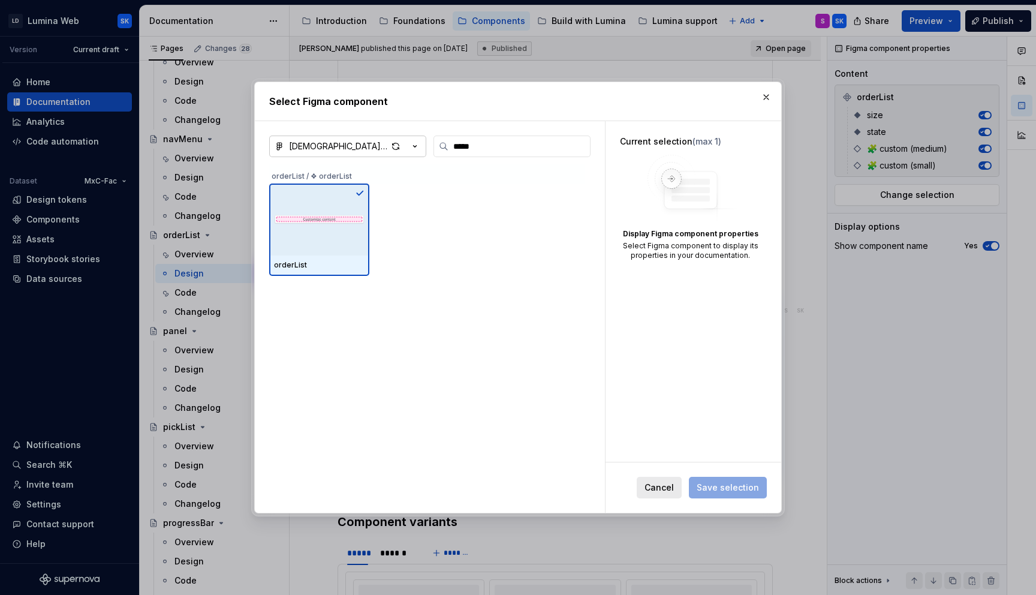
drag, startPoint x: 674, startPoint y: 490, endPoint x: 715, endPoint y: 154, distance: 338.2
click at [674, 490] on span "Cancel" at bounding box center [658, 487] width 29 height 12
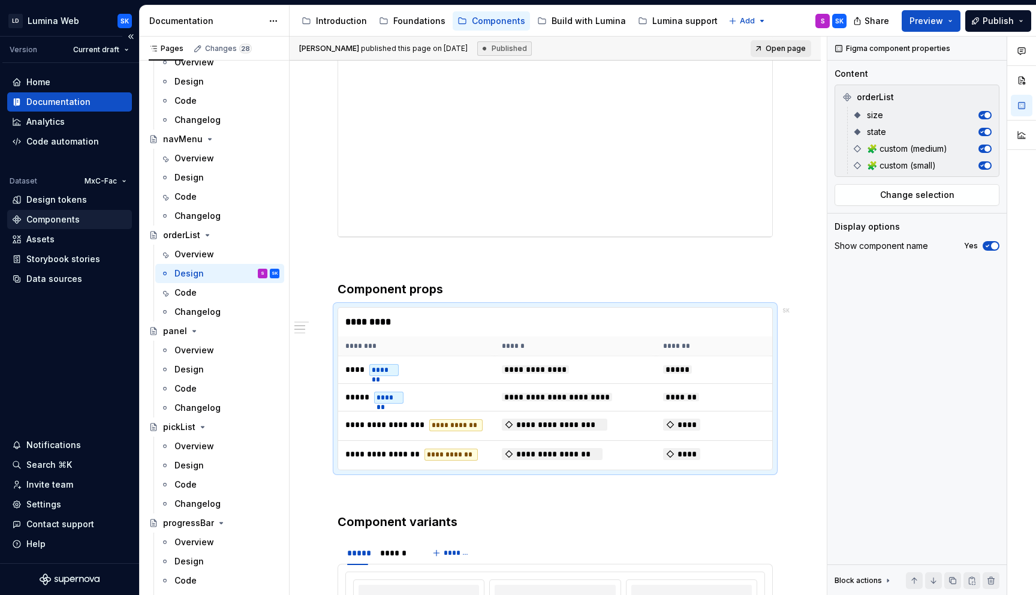
click at [50, 222] on div "Components" at bounding box center [52, 219] width 53 height 12
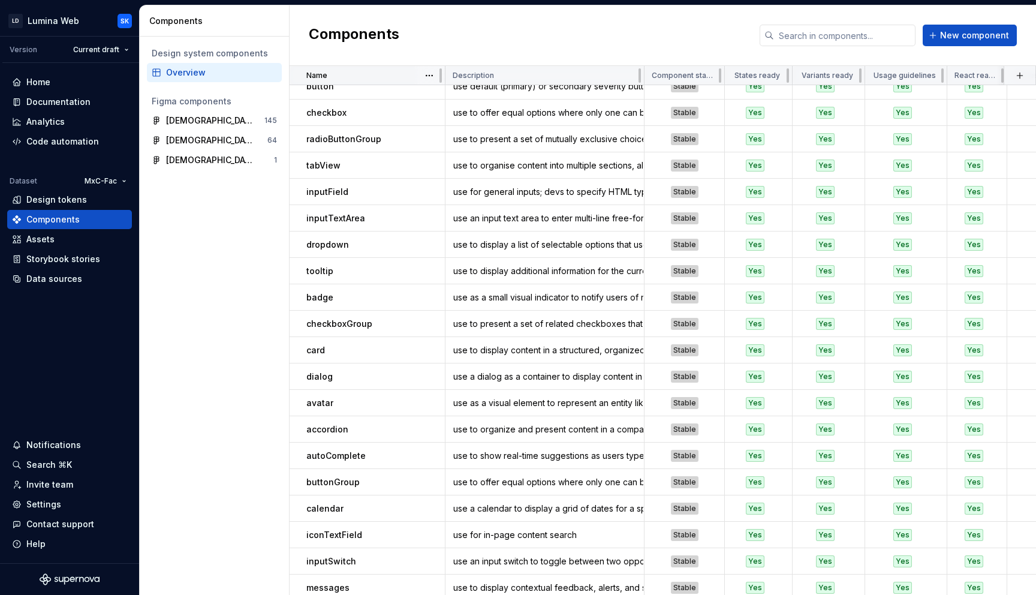
scroll to position [25, 0]
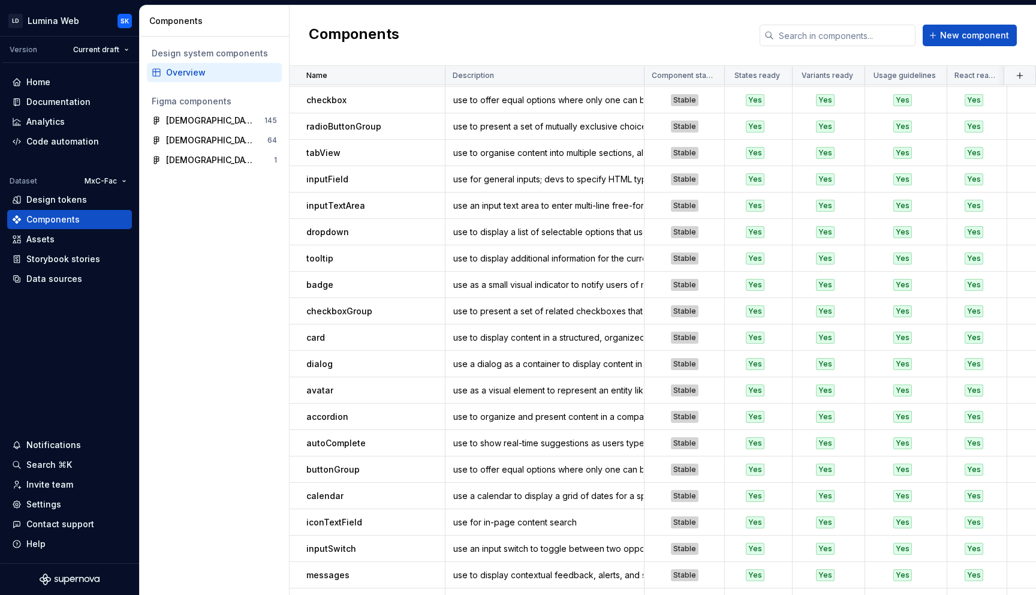
click at [429, 74] on html "LD Lumina Web SK Version Current draft Home Documentation Analytics Code automa…" at bounding box center [518, 297] width 1036 height 595
click at [460, 91] on div "Sort ascending" at bounding box center [475, 98] width 102 height 19
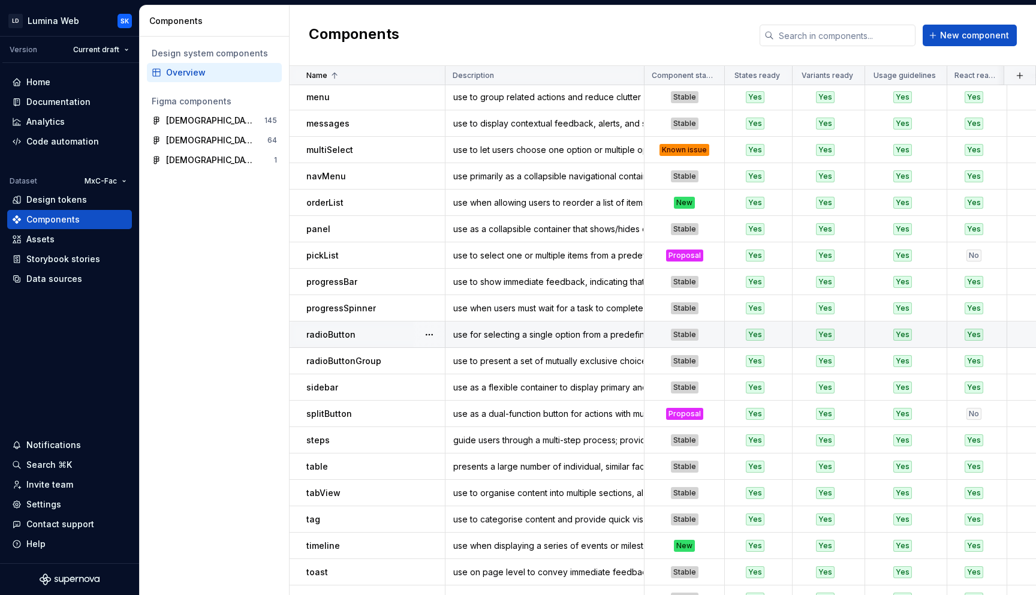
scroll to position [581, 0]
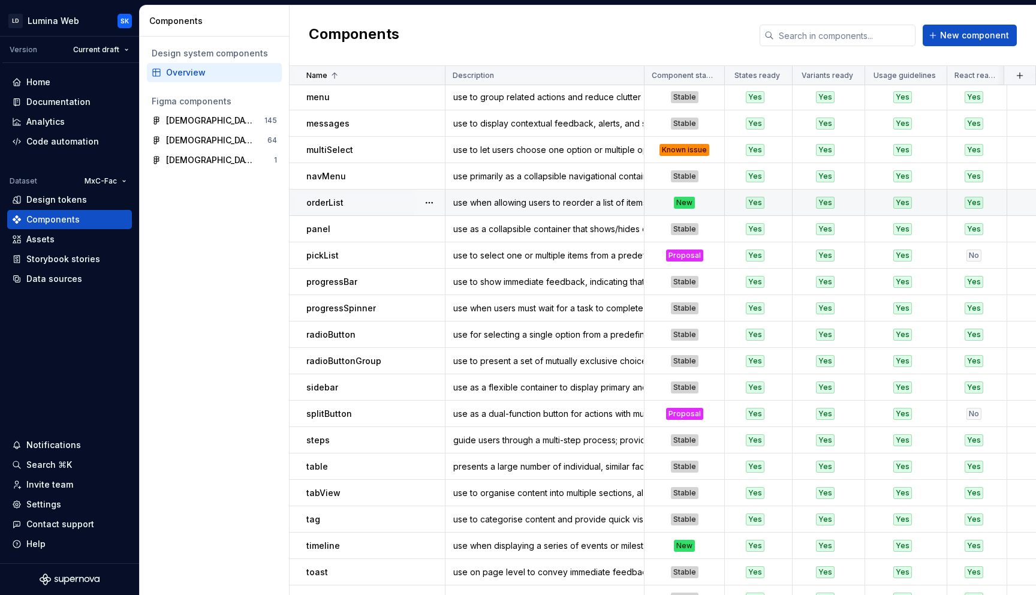
click at [378, 203] on div "orderList" at bounding box center [375, 203] width 138 height 12
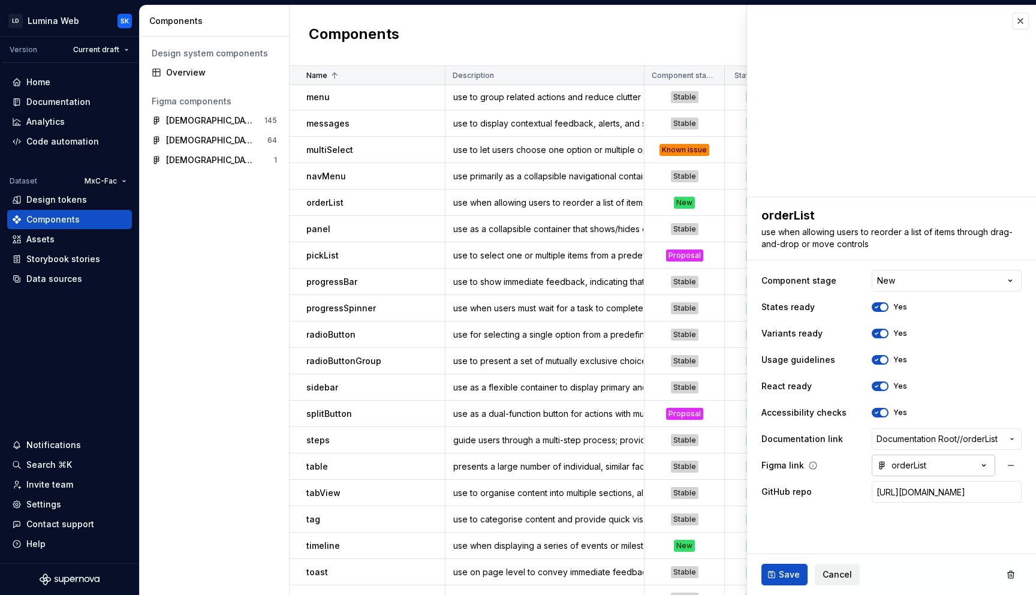
type textarea "*"
click at [969, 464] on button "orderList" at bounding box center [932, 465] width 123 height 22
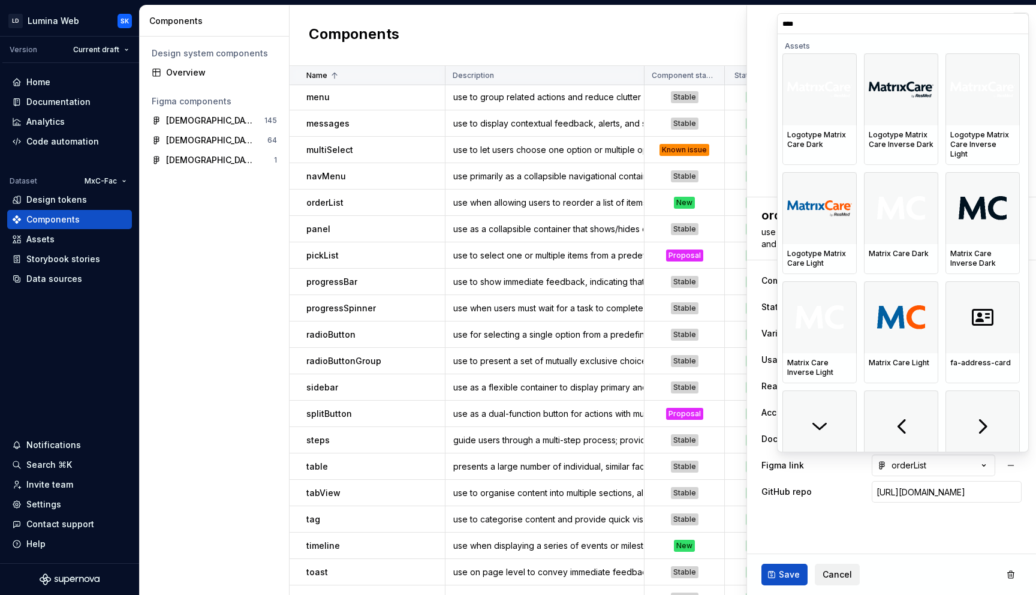
type input "*****"
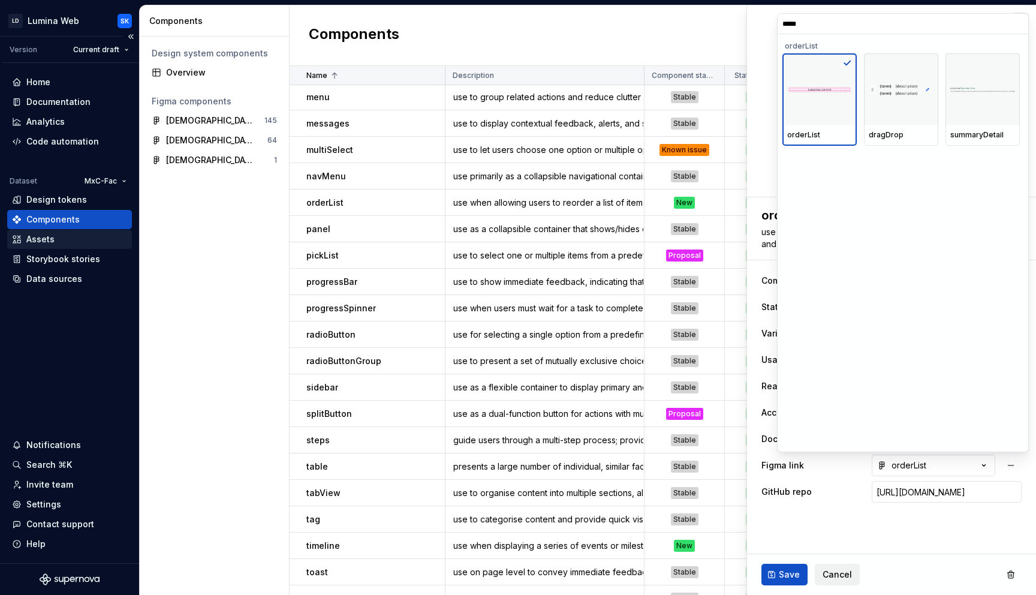
click at [76, 278] on html "LD Lumina Web SK Version Current draft Home Documentation Analytics Code automa…" at bounding box center [518, 297] width 1036 height 595
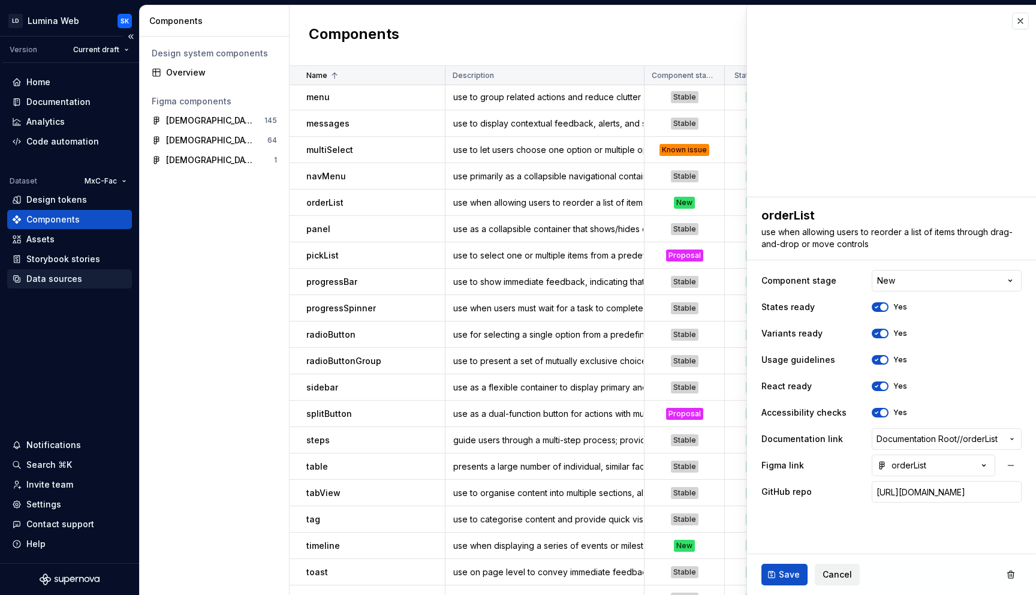
click at [76, 288] on div "Data sources" at bounding box center [69, 278] width 125 height 19
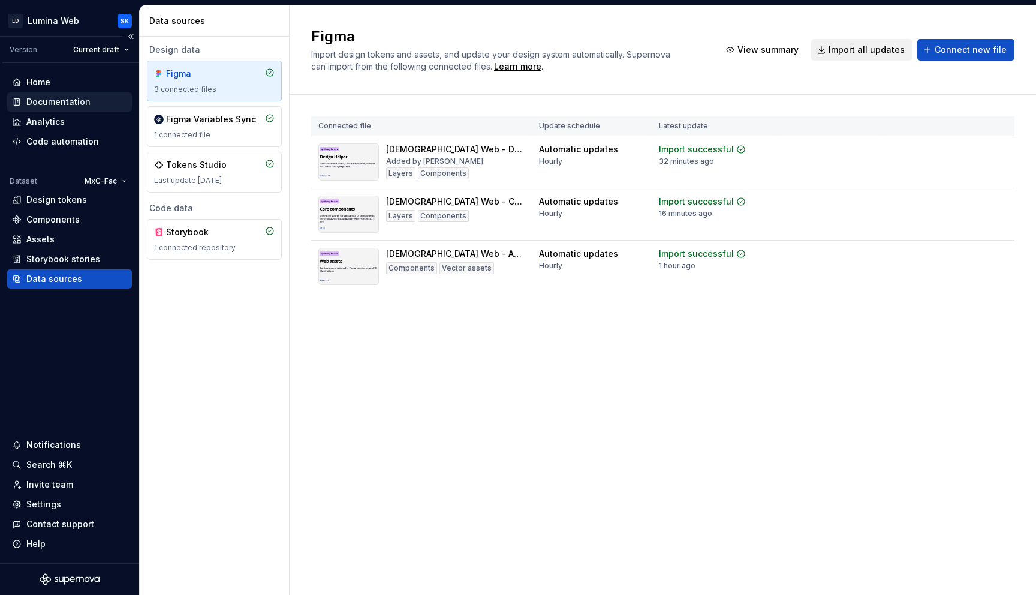
click at [75, 97] on div "Documentation" at bounding box center [58, 102] width 64 height 12
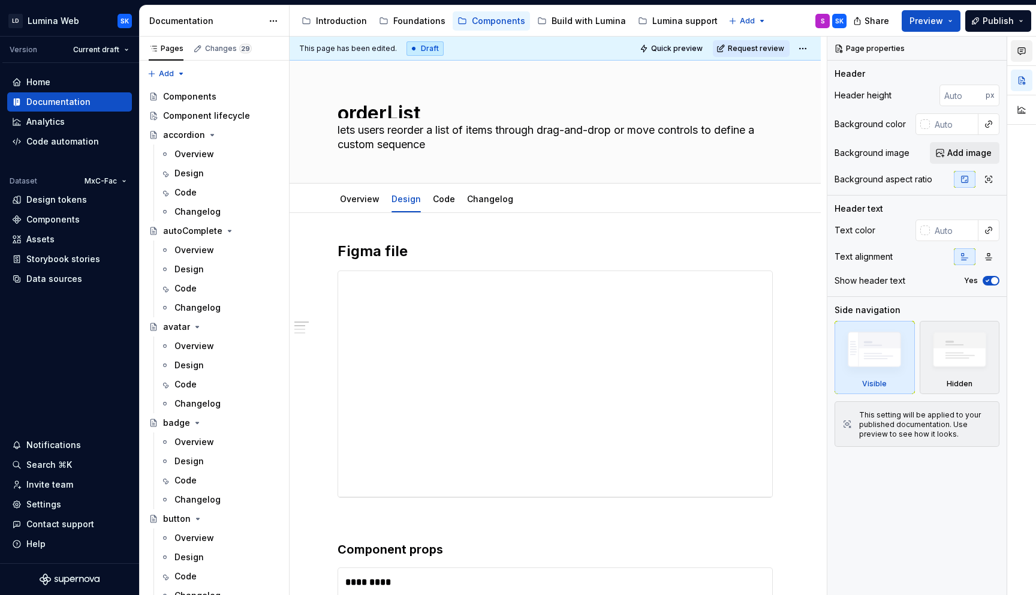
type textarea "*"
